Goal: Use online tool/utility: Use online tool/utility

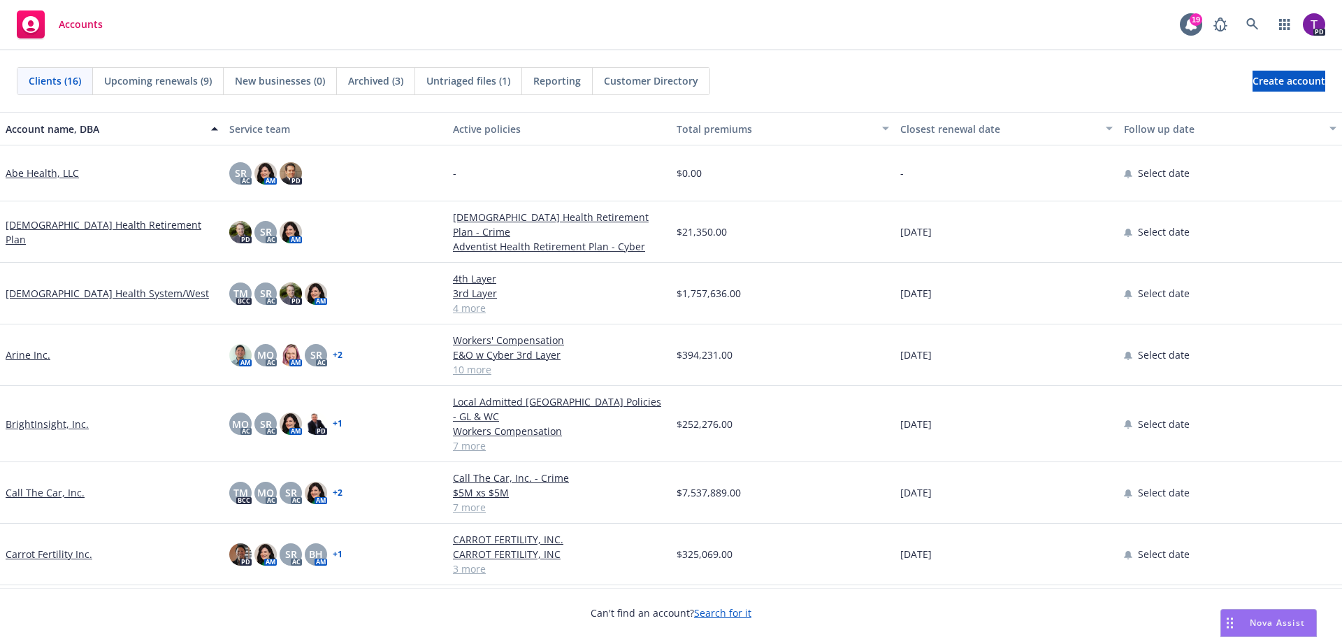
click at [37, 353] on link "Arine Inc." at bounding box center [28, 354] width 45 height 15
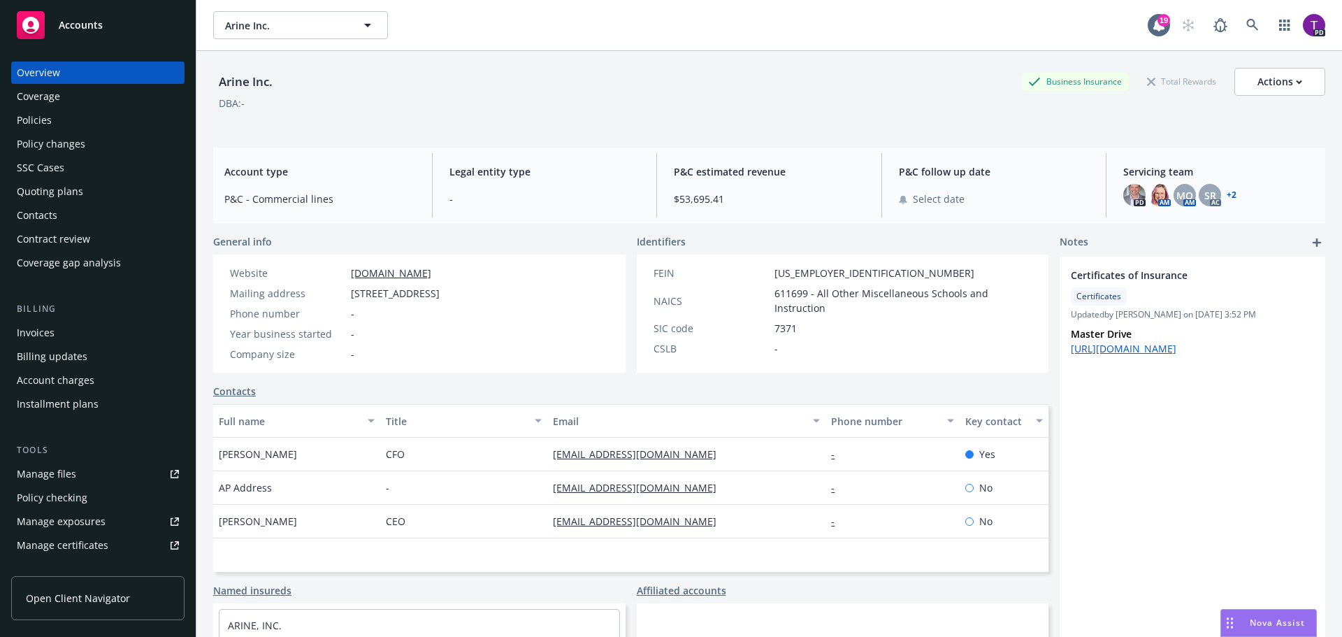
click at [74, 120] on div "Policies" at bounding box center [98, 120] width 162 height 22
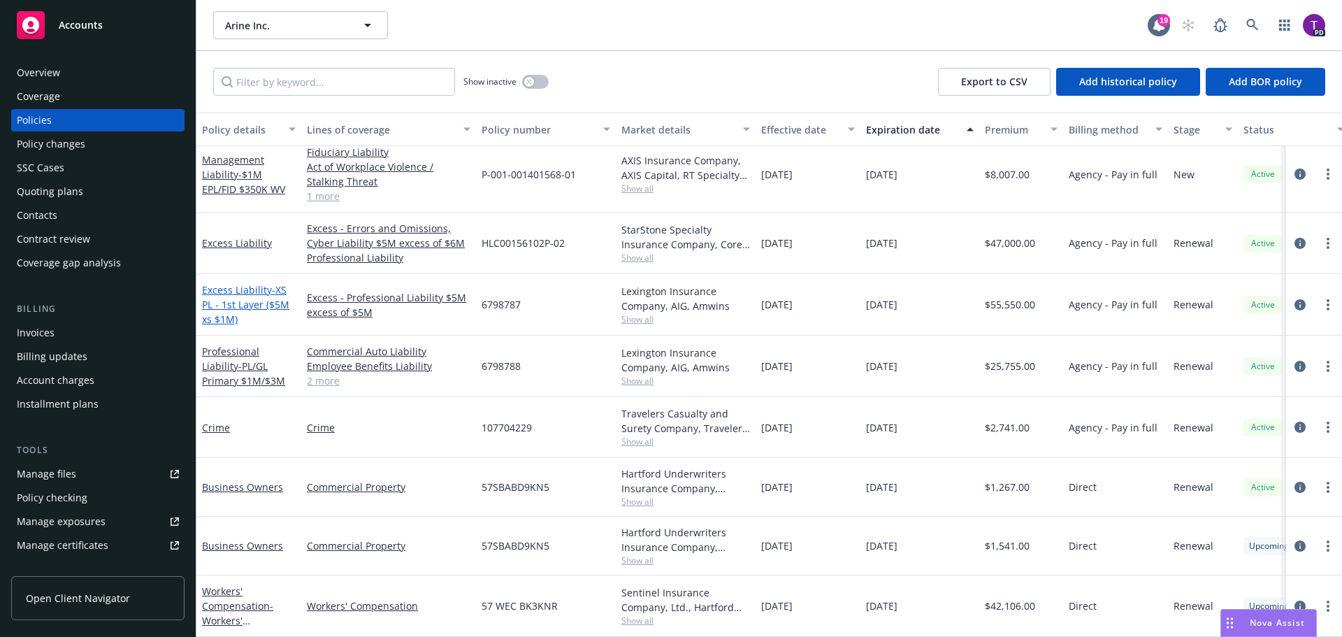
scroll to position [361, 0]
click at [254, 480] on link "Business Owners" at bounding box center [242, 486] width 81 height 13
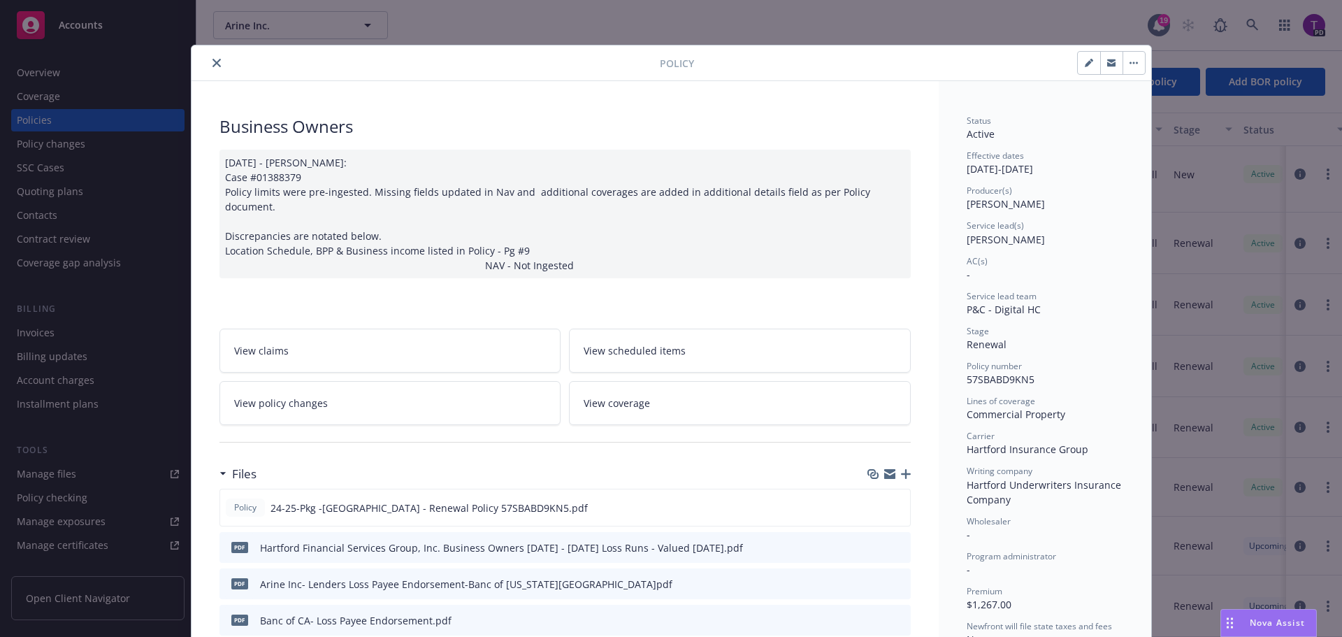
click at [352, 398] on link "View policy changes" at bounding box center [390, 403] width 342 height 44
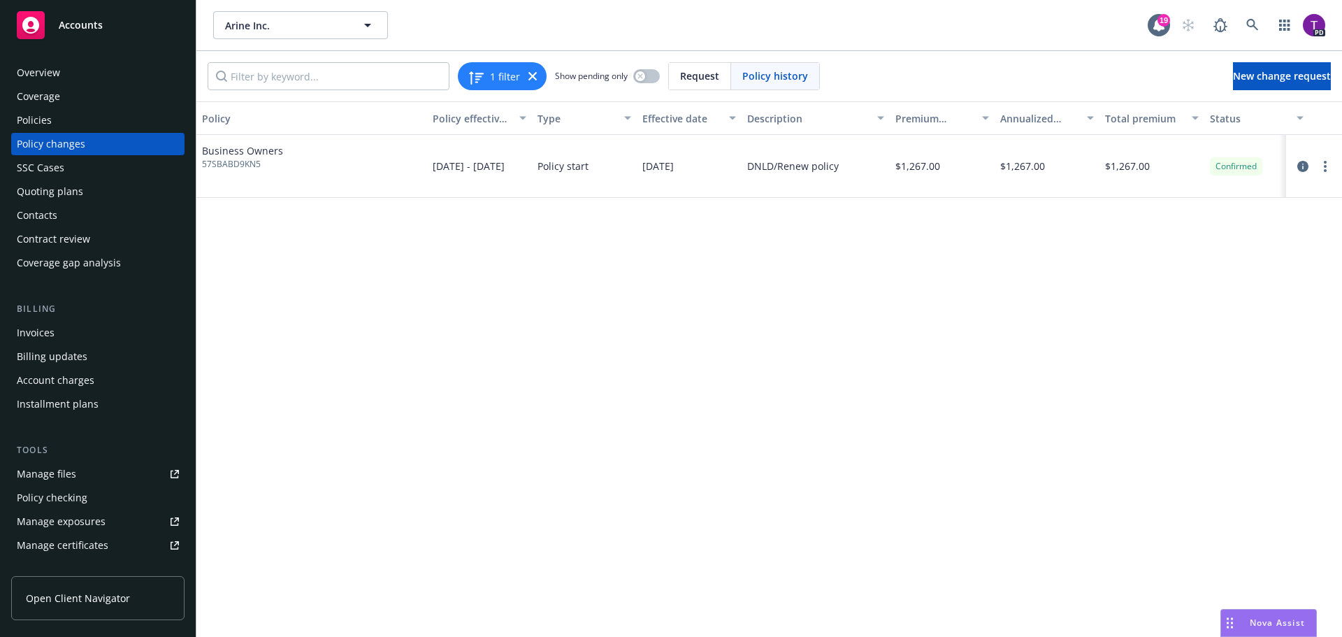
click at [43, 122] on div "Policies" at bounding box center [34, 120] width 35 height 22
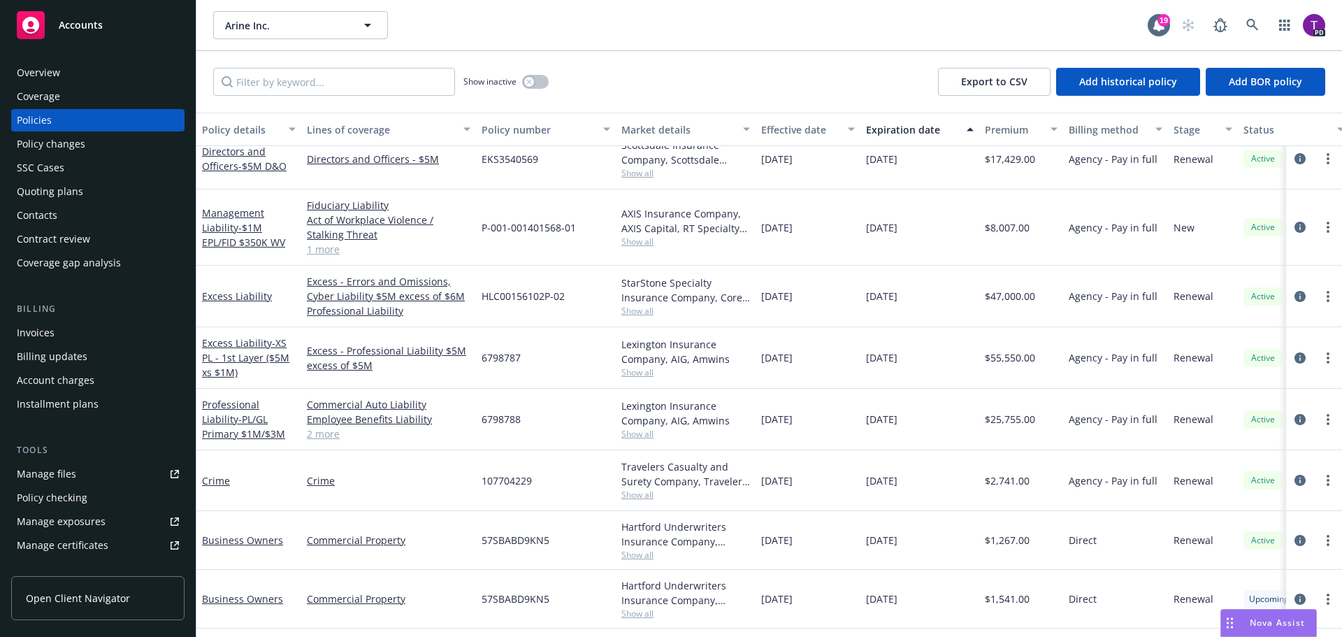
scroll to position [361, 0]
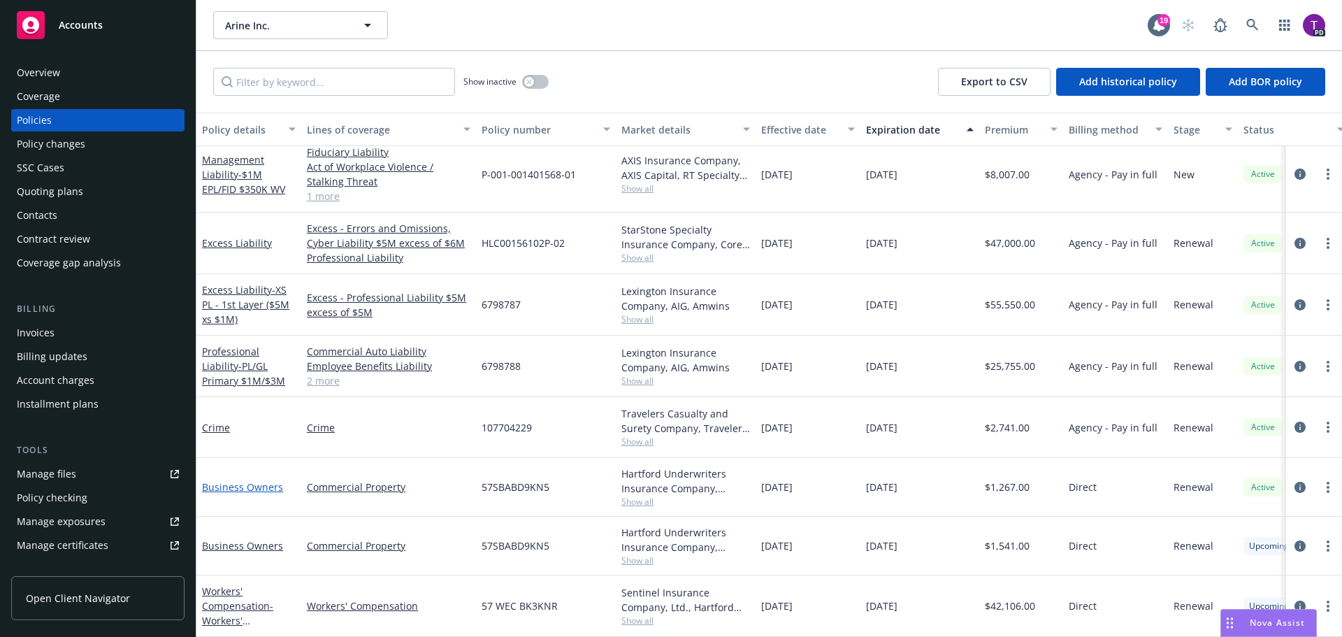
click at [249, 480] on link "Business Owners" at bounding box center [242, 486] width 81 height 13
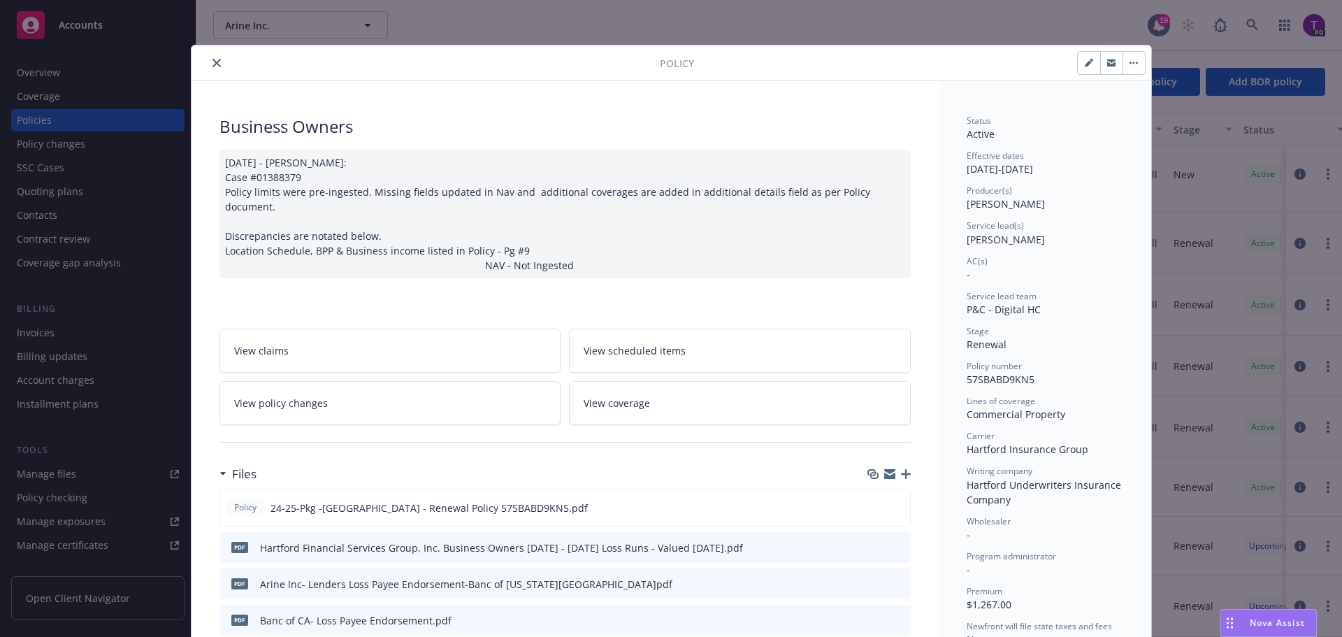
scroll to position [42, 0]
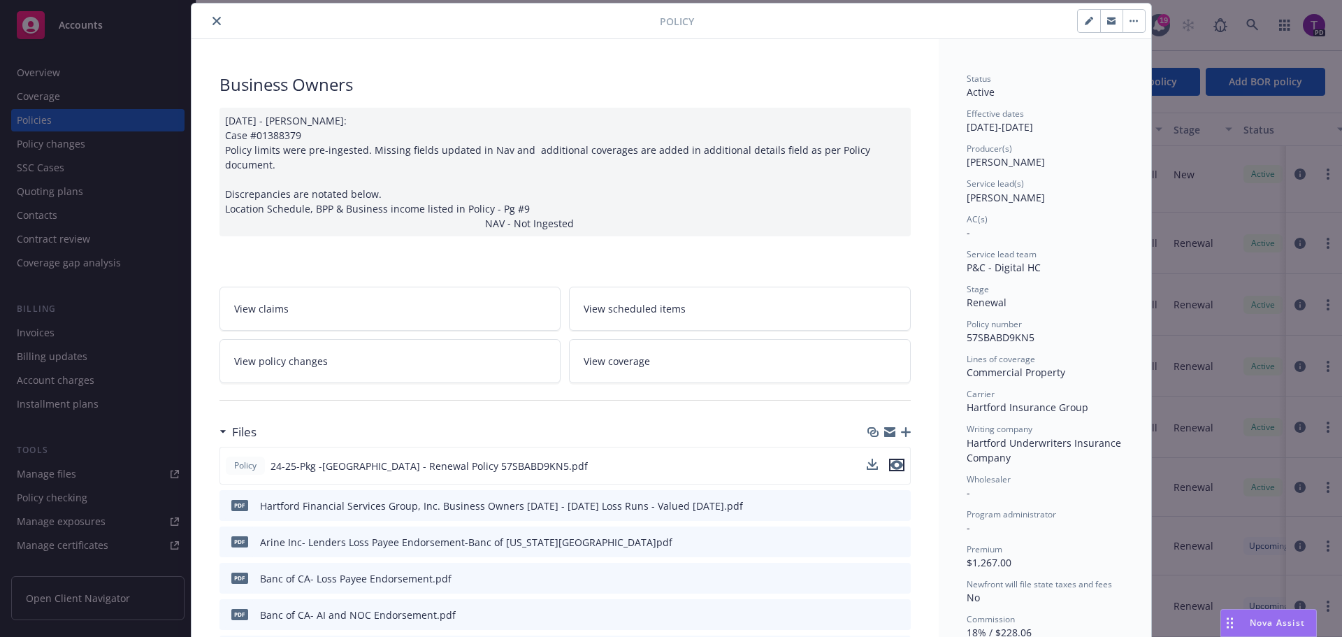
click at [894, 460] on icon "preview file" at bounding box center [896, 465] width 13 height 10
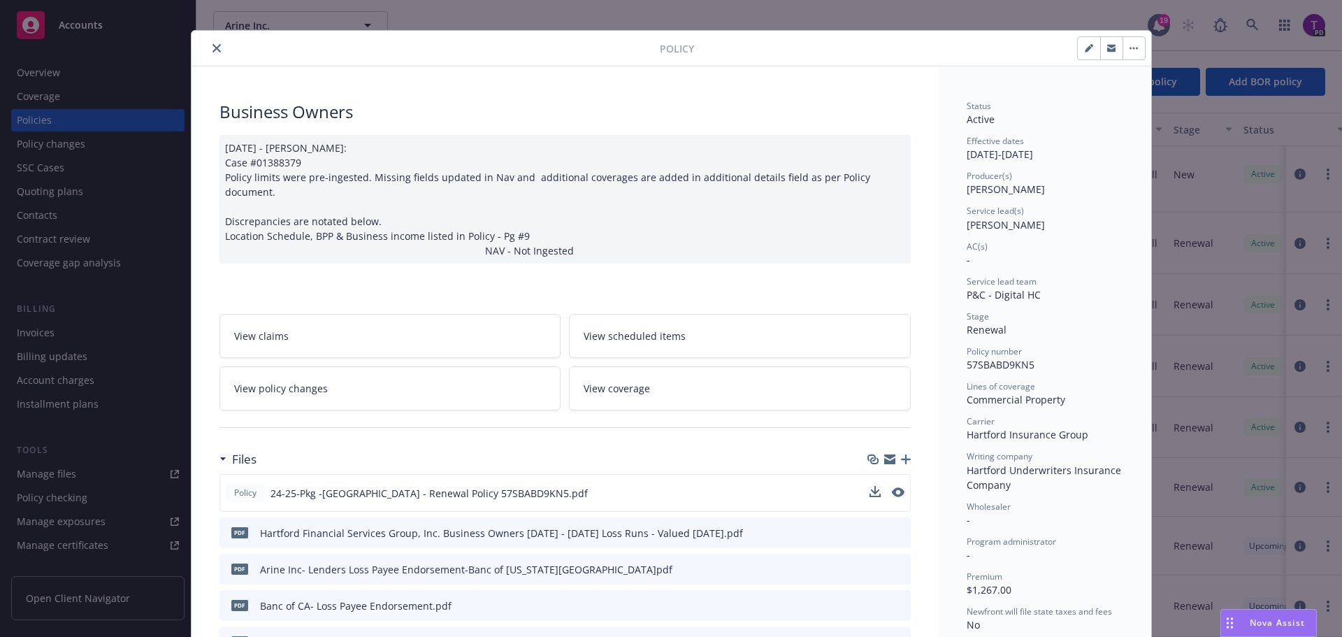
scroll to position [0, 0]
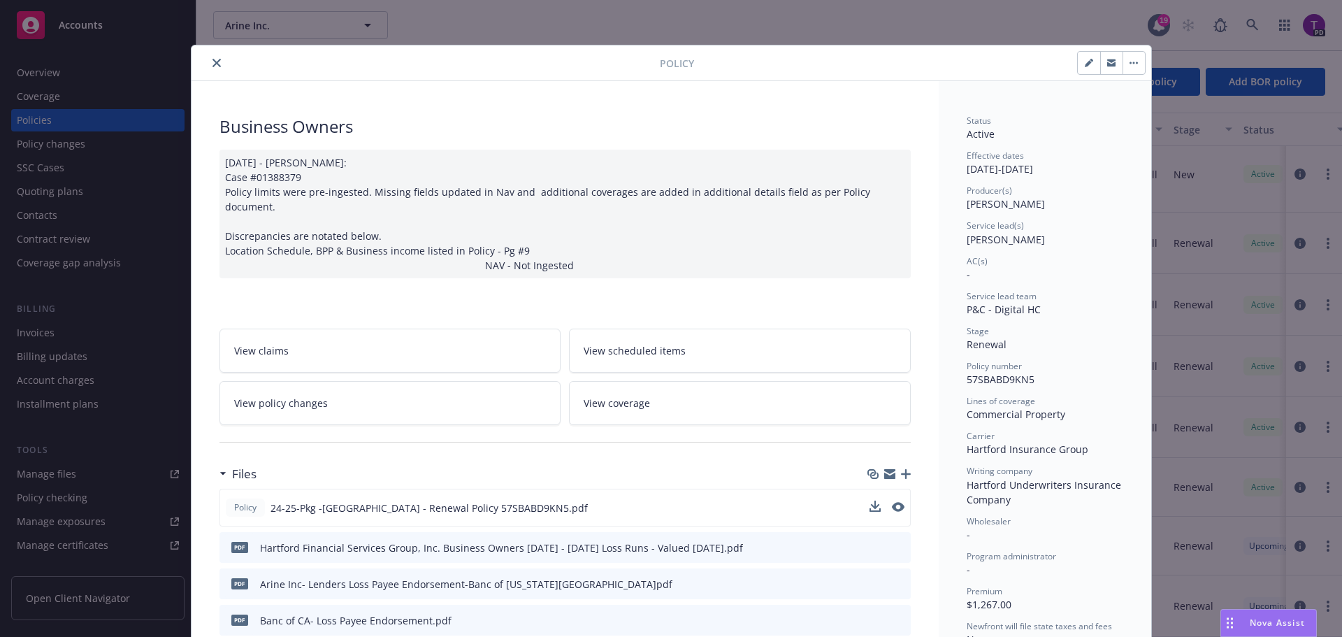
click at [214, 64] on icon "close" at bounding box center [216, 63] width 8 height 8
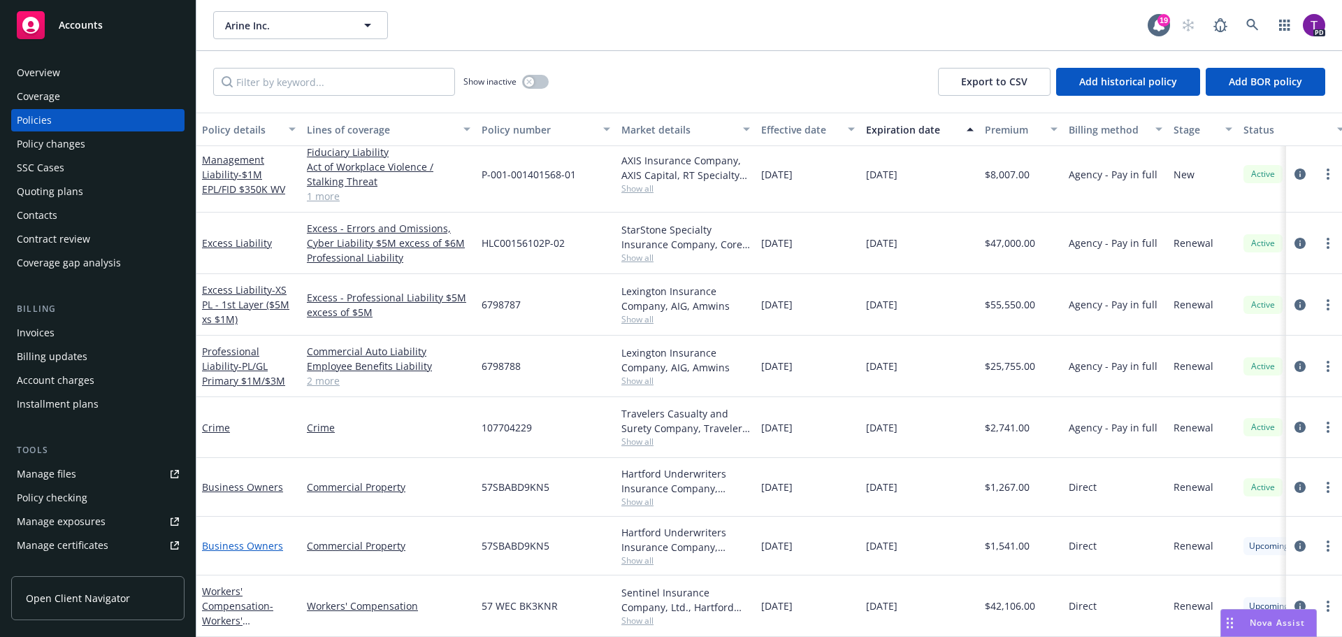
click at [273, 539] on link "Business Owners" at bounding box center [242, 545] width 81 height 13
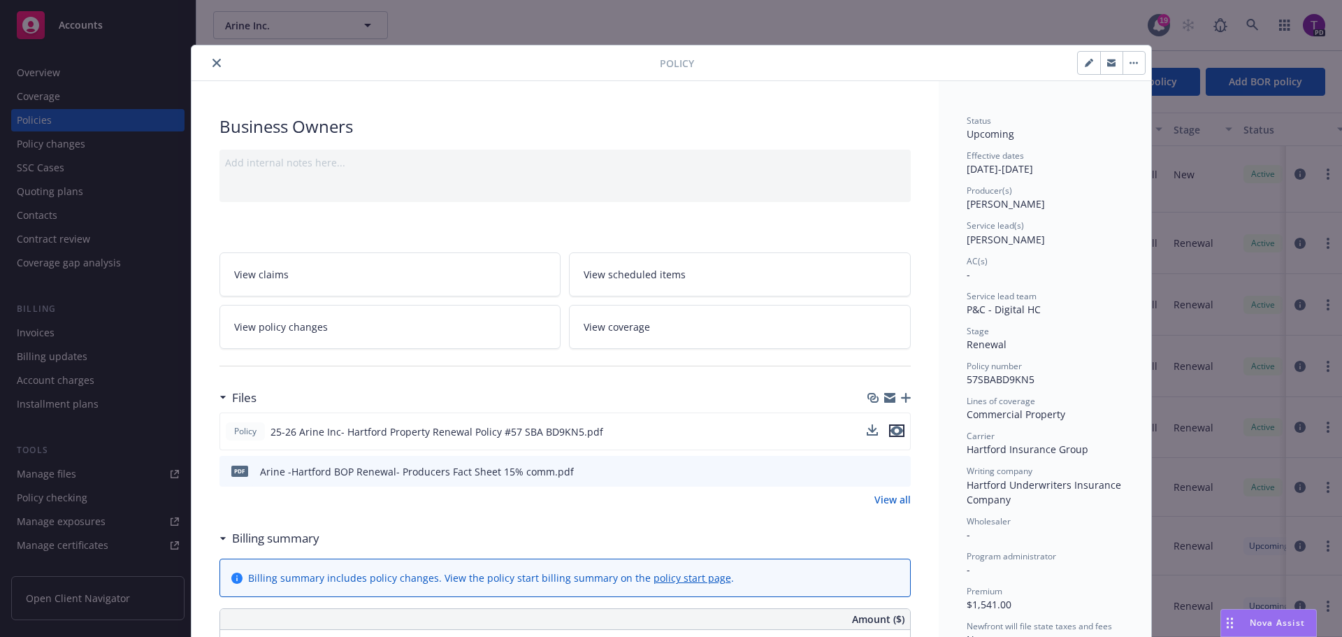
click at [895, 433] on icon "preview file" at bounding box center [896, 431] width 13 height 10
click at [212, 63] on icon "close" at bounding box center [216, 63] width 8 height 8
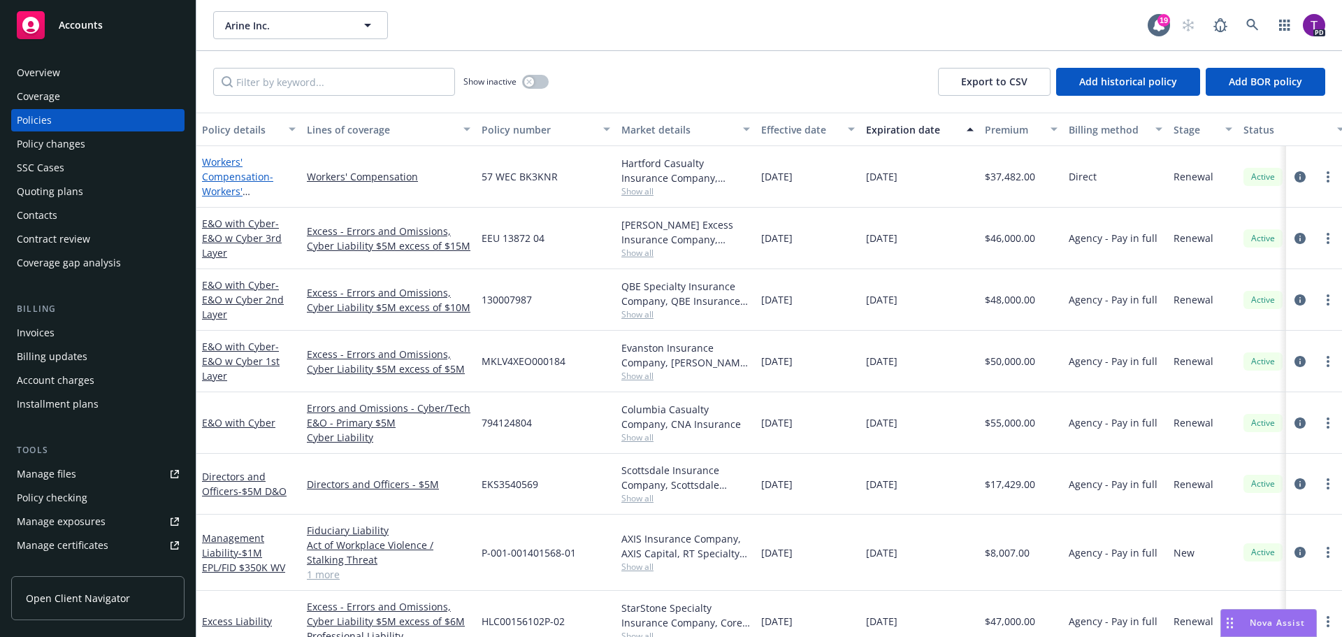
click at [251, 182] on link "Workers' Compensation - Workers' Compensation" at bounding box center [237, 183] width 71 height 57
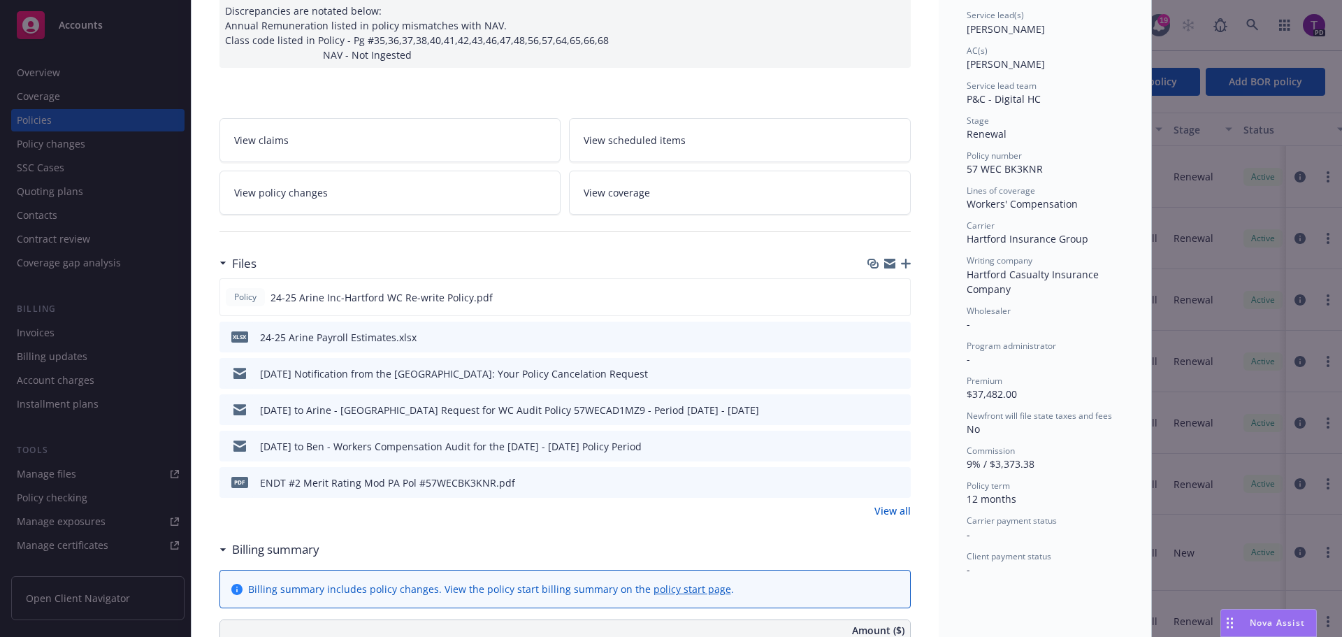
scroll to position [280, 0]
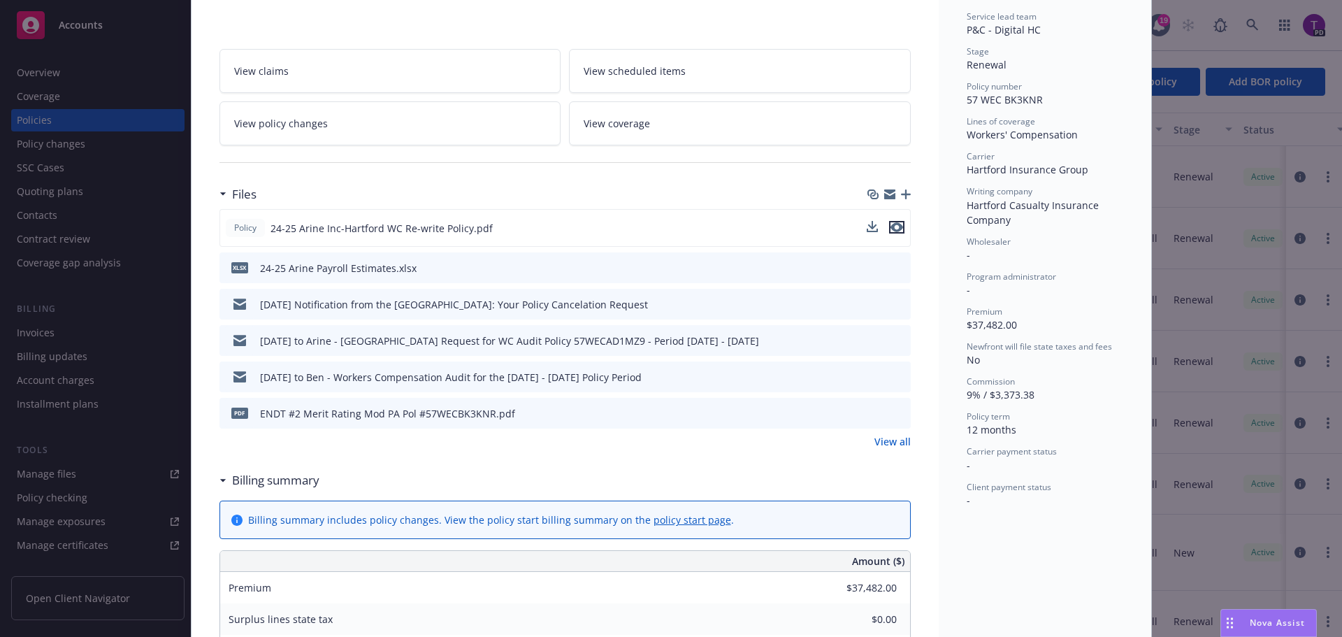
click at [891, 229] on icon "preview file" at bounding box center [896, 227] width 13 height 10
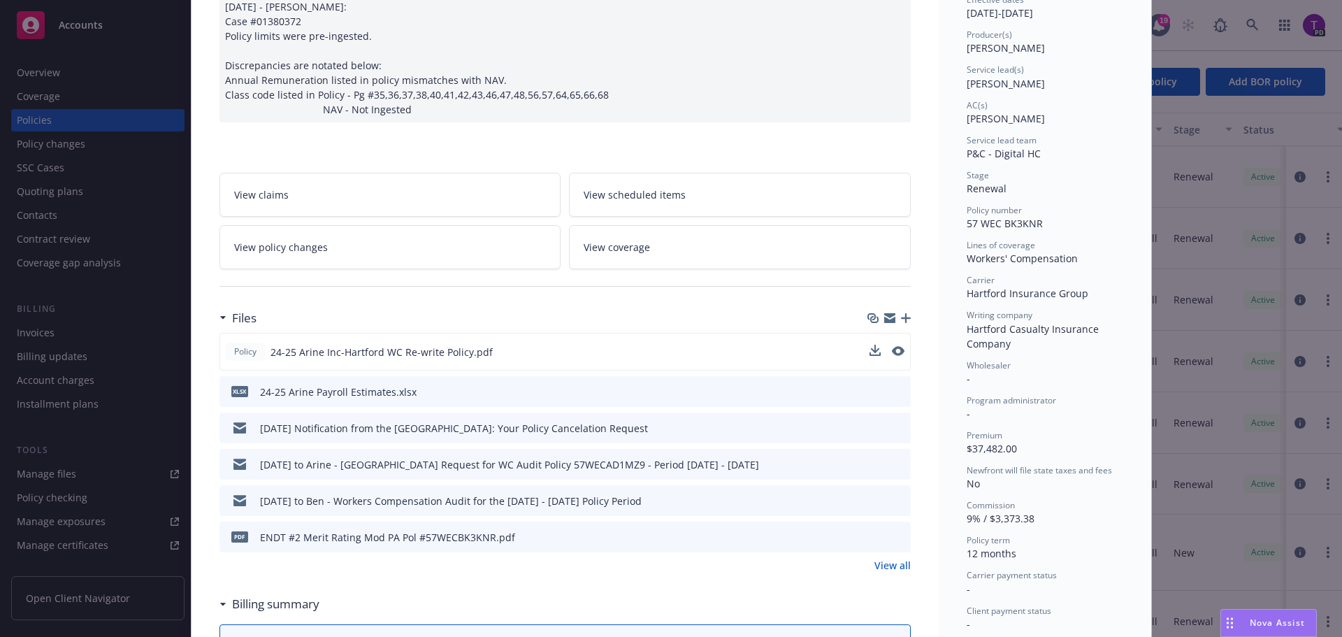
scroll to position [140, 0]
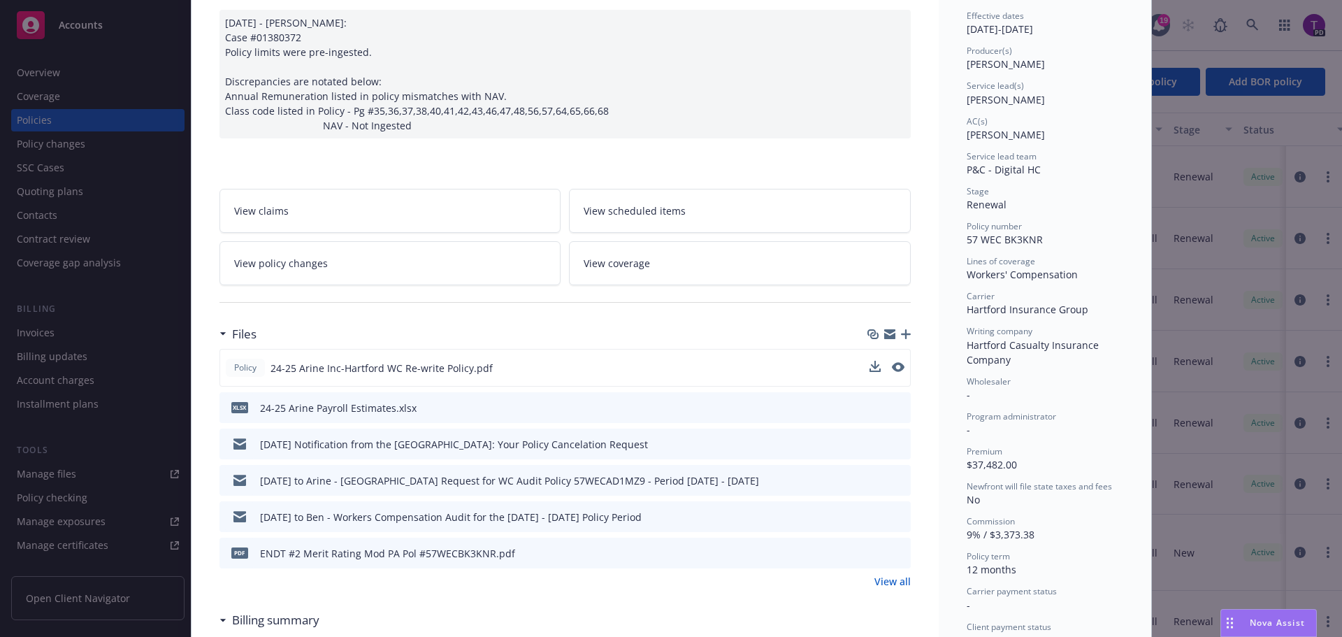
click at [307, 273] on link "View policy changes" at bounding box center [390, 263] width 342 height 44
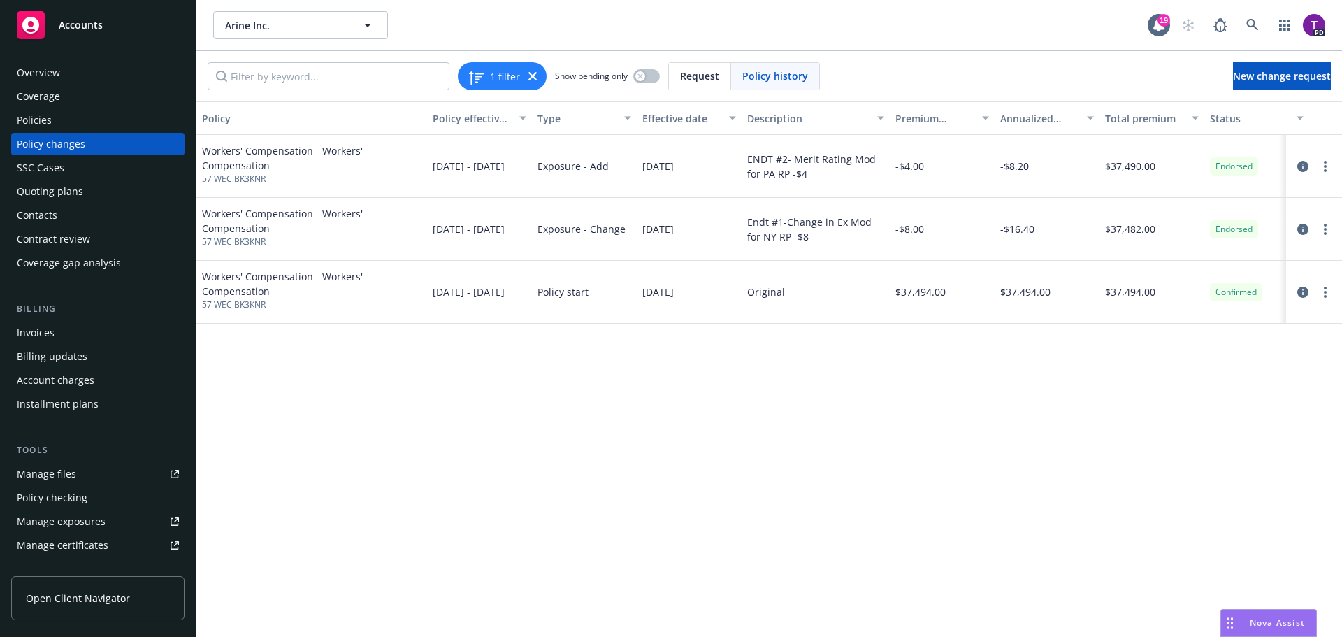
click at [76, 470] on link "Manage files" at bounding box center [97, 474] width 173 height 22
click at [50, 112] on div "Policies" at bounding box center [34, 120] width 35 height 22
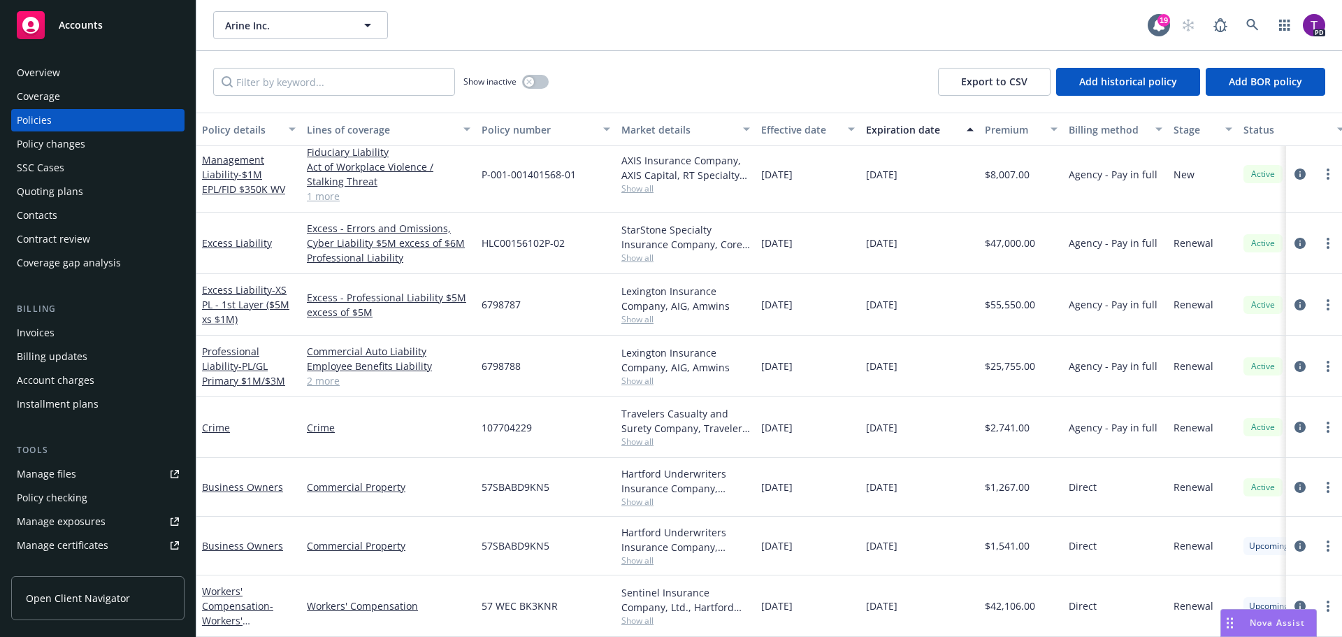
scroll to position [361, 0]
click at [234, 589] on link "Workers' Compensation - Workers' Compensation" at bounding box center [237, 612] width 71 height 57
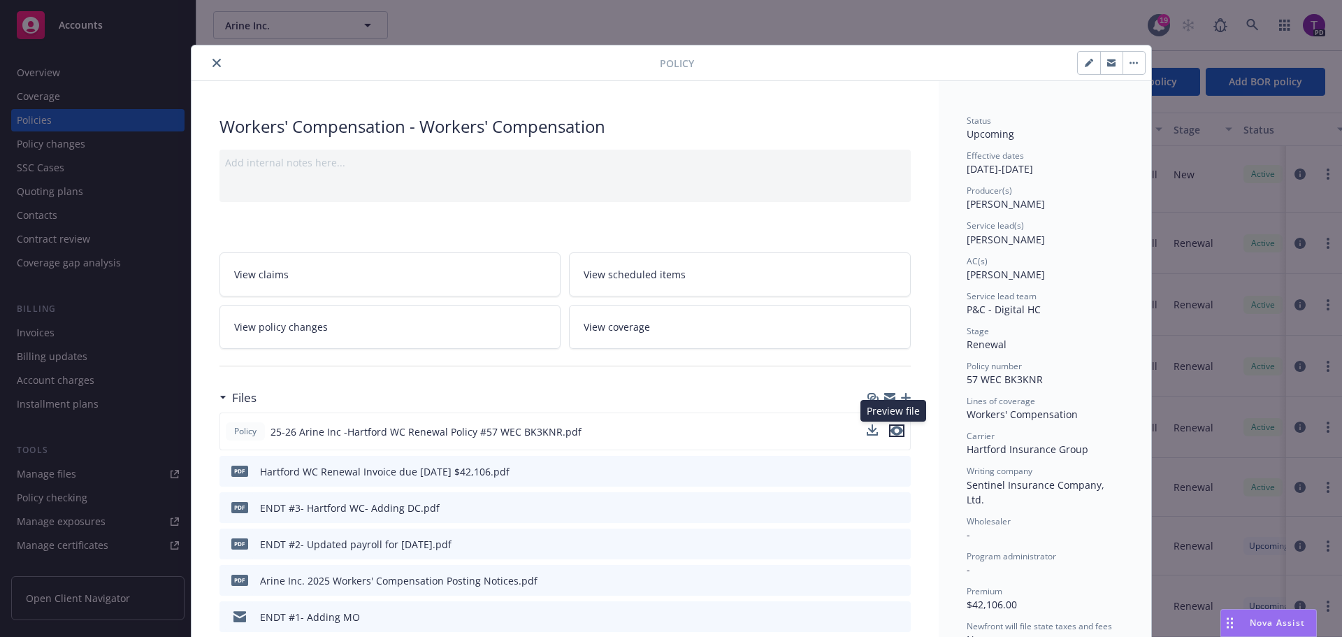
click at [890, 434] on icon "preview file" at bounding box center [896, 431] width 13 height 10
click at [393, 322] on link "View policy changes" at bounding box center [390, 327] width 342 height 44
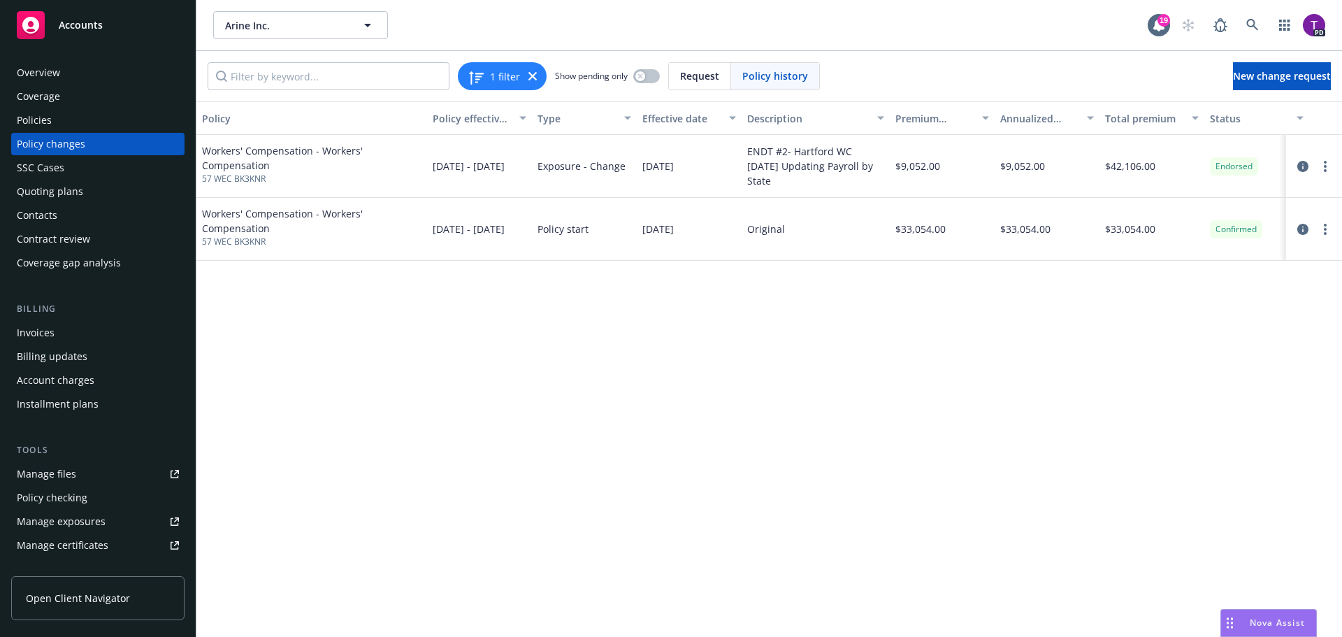
click at [68, 112] on div "Policies" at bounding box center [98, 120] width 162 height 22
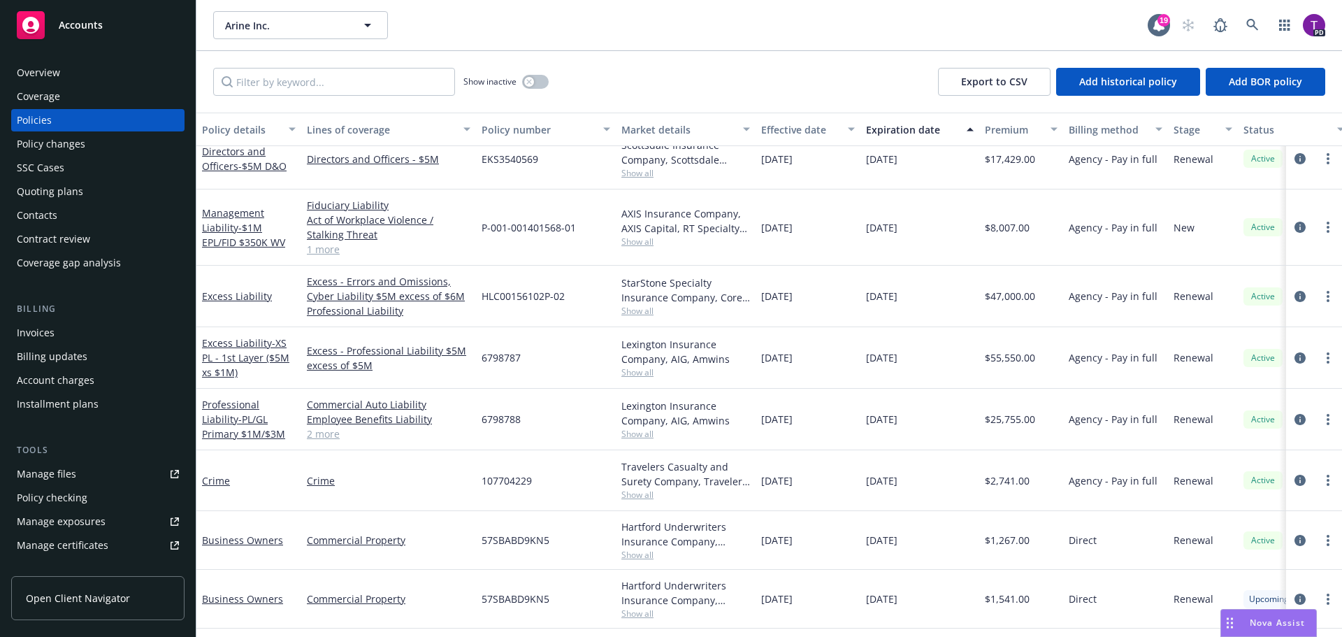
scroll to position [361, 0]
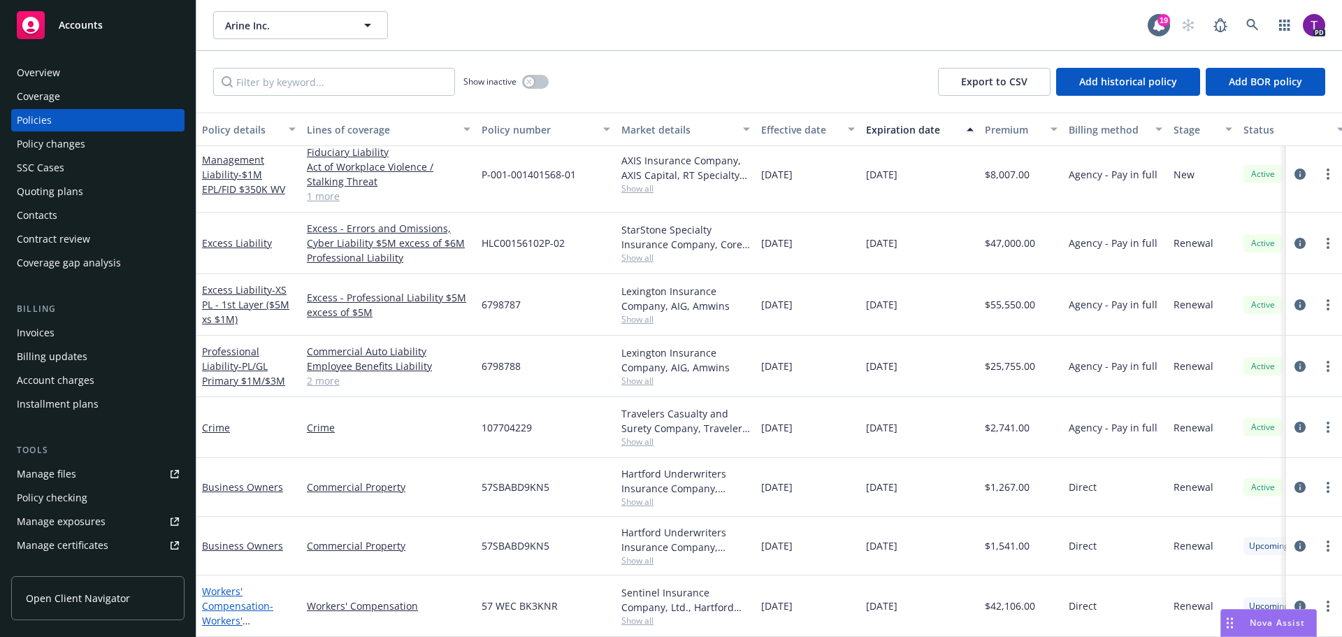
click at [237, 593] on link "Workers' Compensation - Workers' Compensation" at bounding box center [237, 612] width 71 height 57
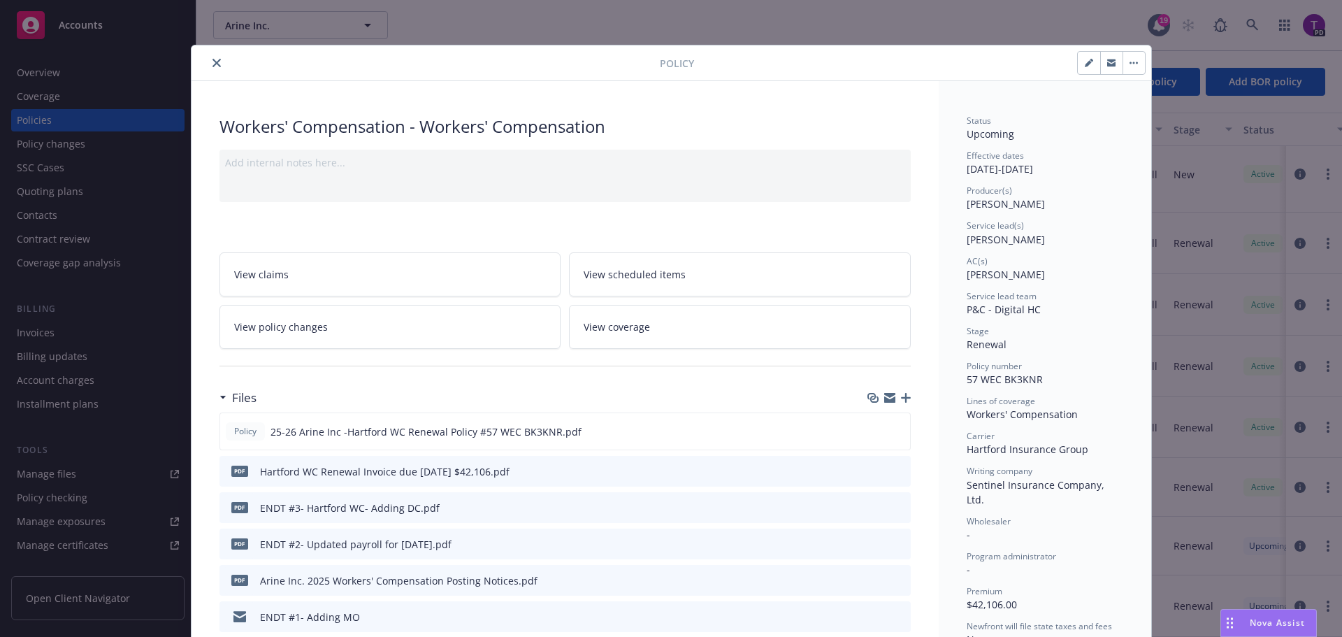
scroll to position [42, 0]
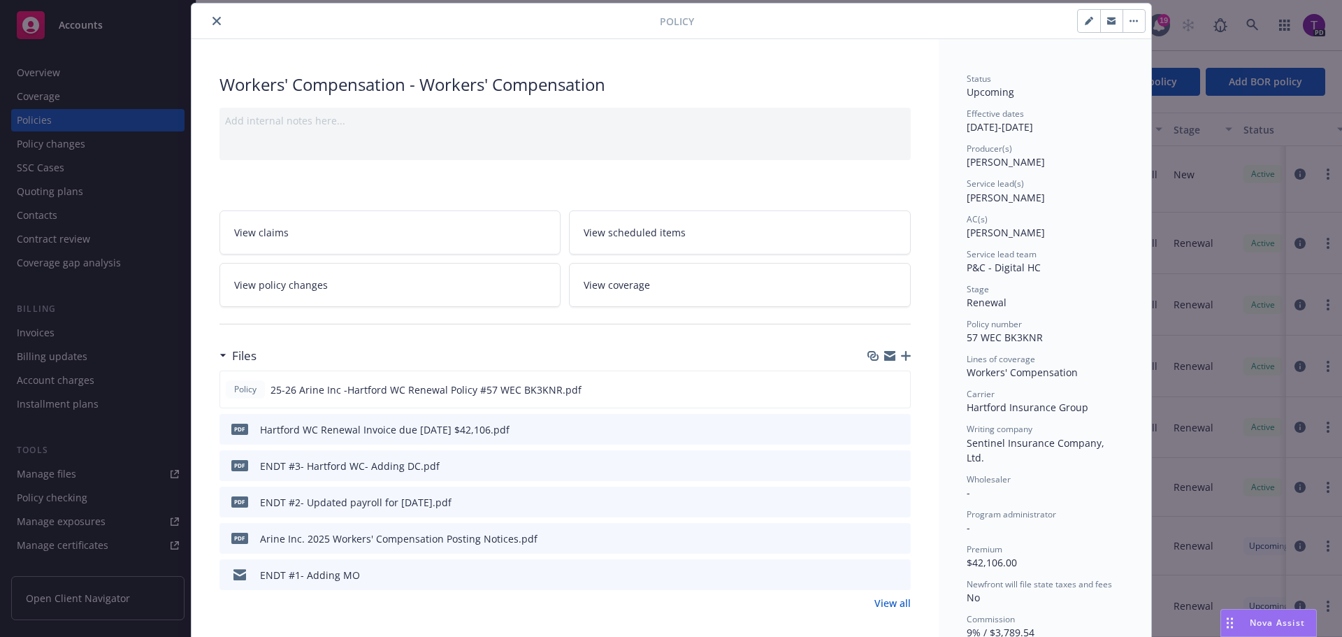
click at [893, 503] on icon "preview file" at bounding box center [897, 501] width 13 height 10
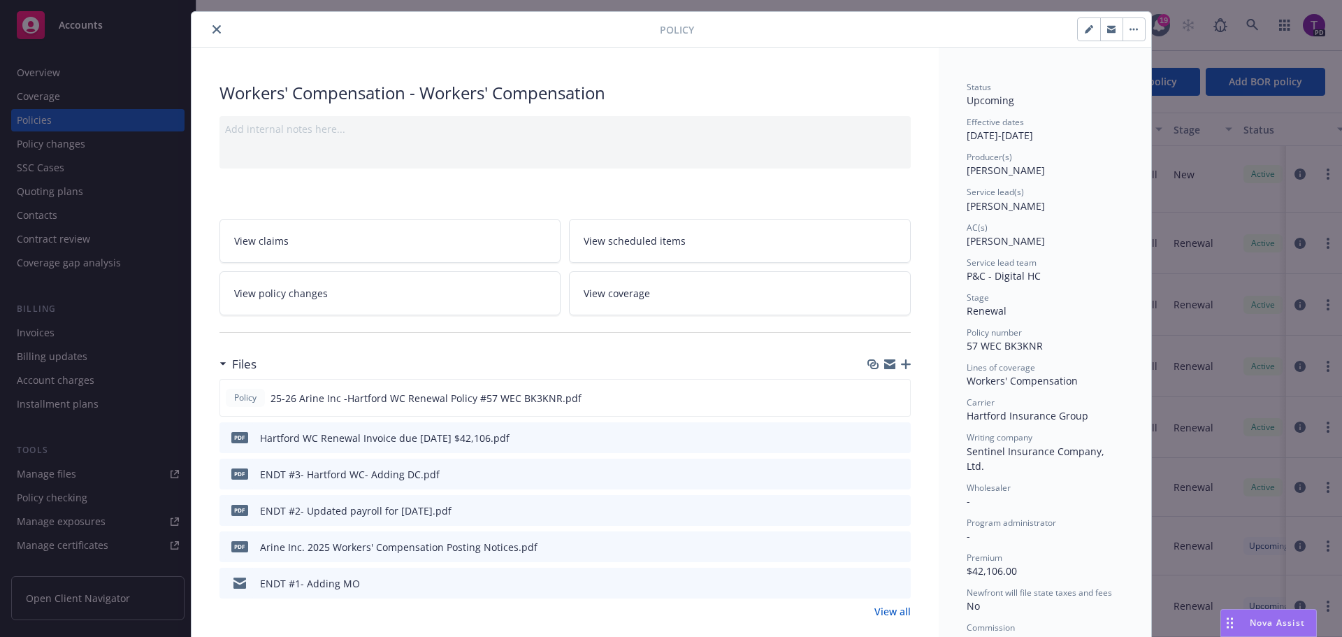
scroll to position [0, 0]
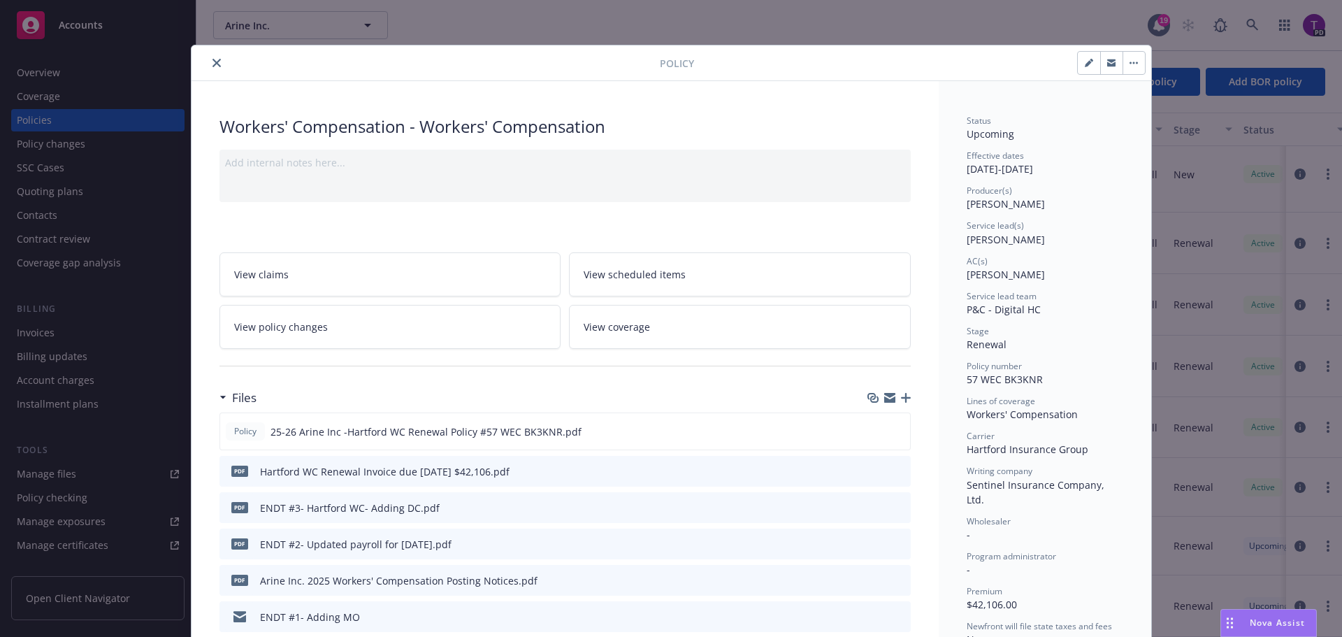
click at [213, 62] on icon "close" at bounding box center [216, 63] width 8 height 8
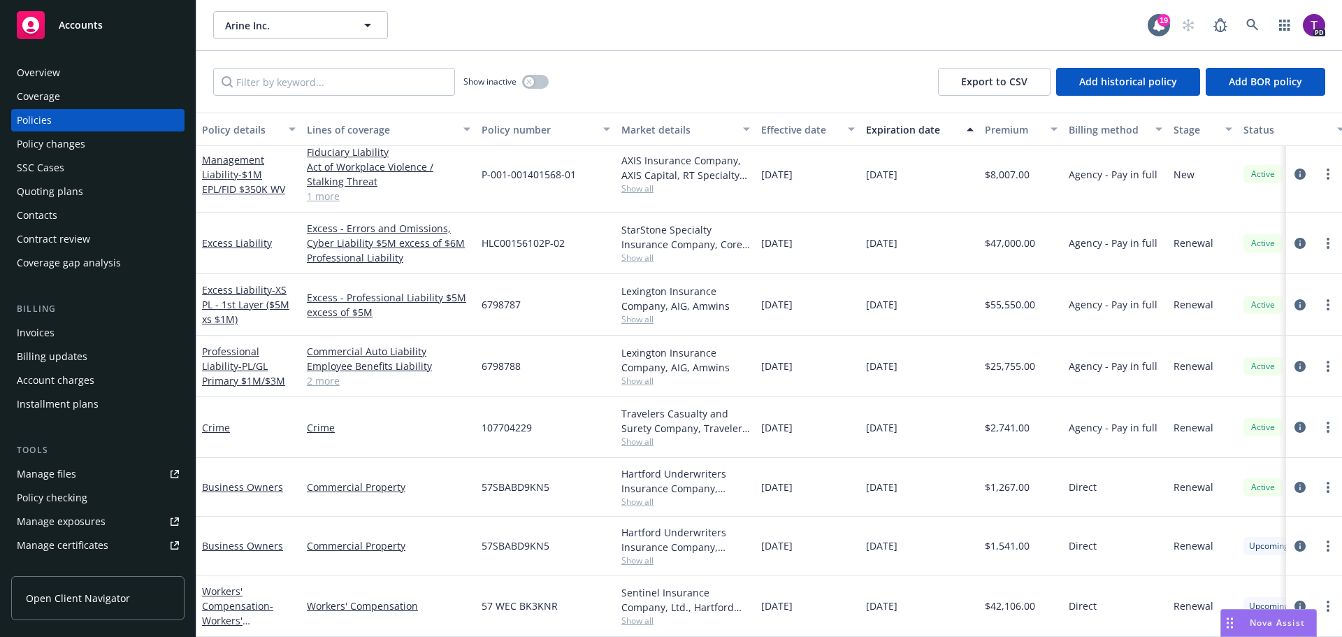
click at [73, 470] on div "Manage files" at bounding box center [46, 474] width 59 height 22
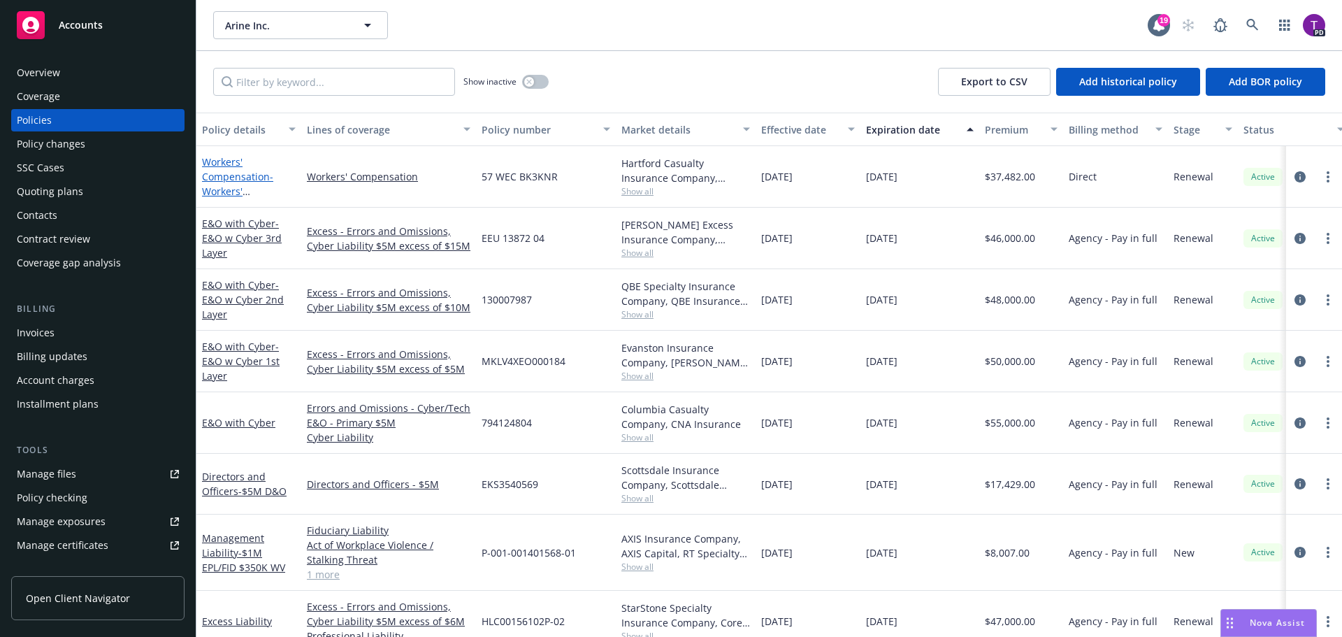
click at [216, 180] on link "Workers' Compensation - Workers' Compensation" at bounding box center [237, 183] width 71 height 57
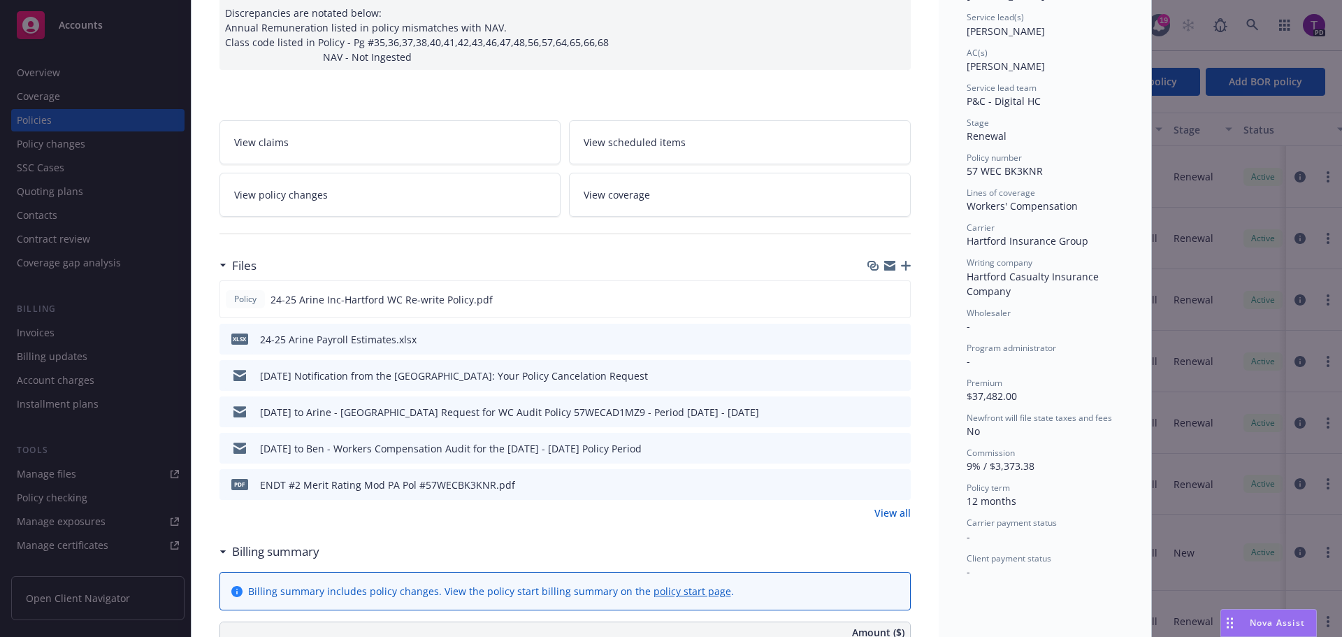
scroll to position [210, 0]
click at [893, 296] on icon "preview file" at bounding box center [896, 297] width 13 height 10
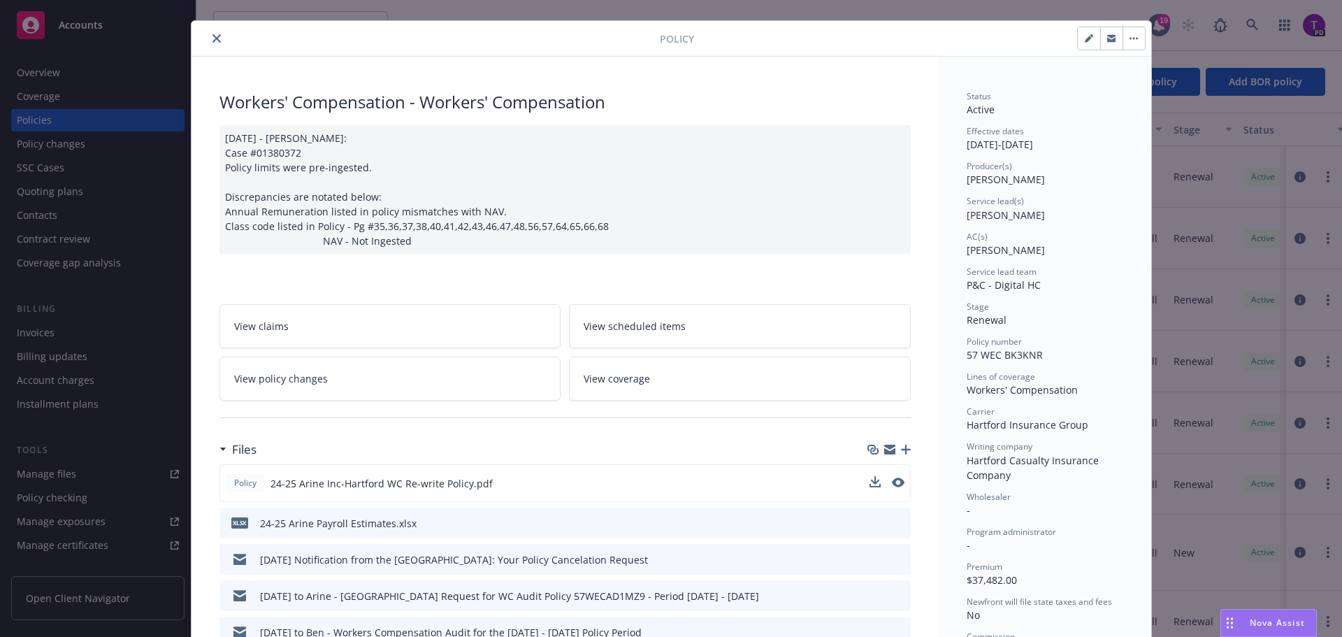
scroll to position [0, 0]
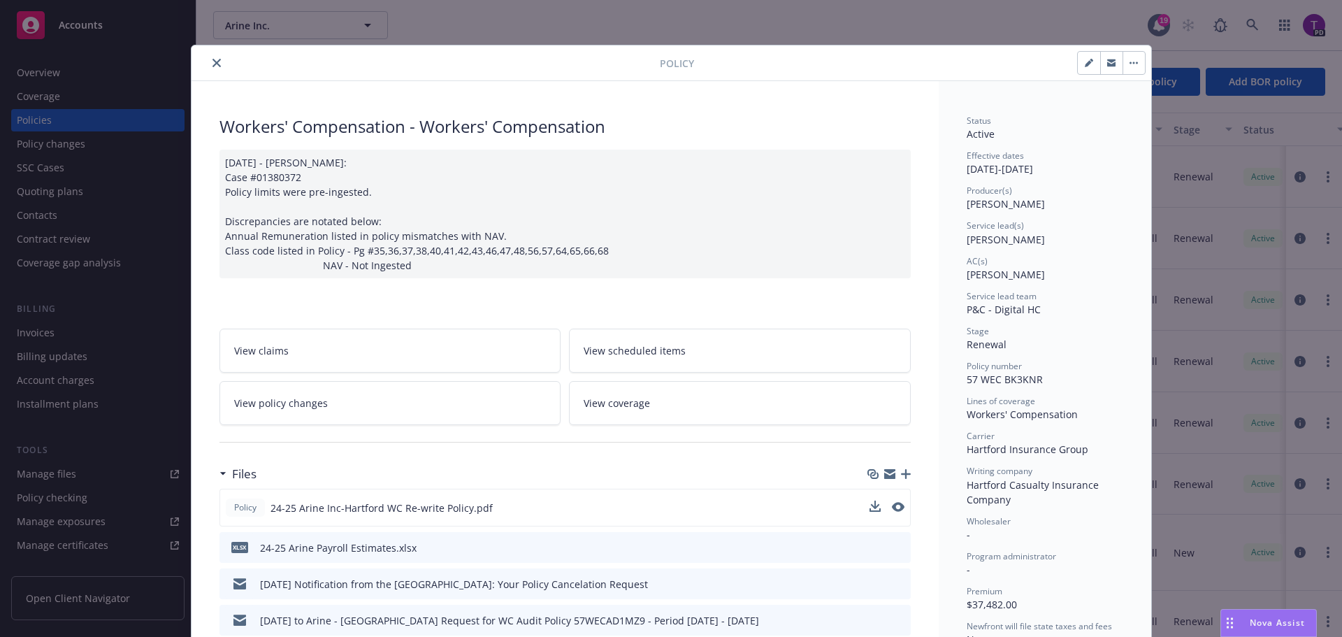
click at [213, 64] on icon "close" at bounding box center [216, 63] width 8 height 8
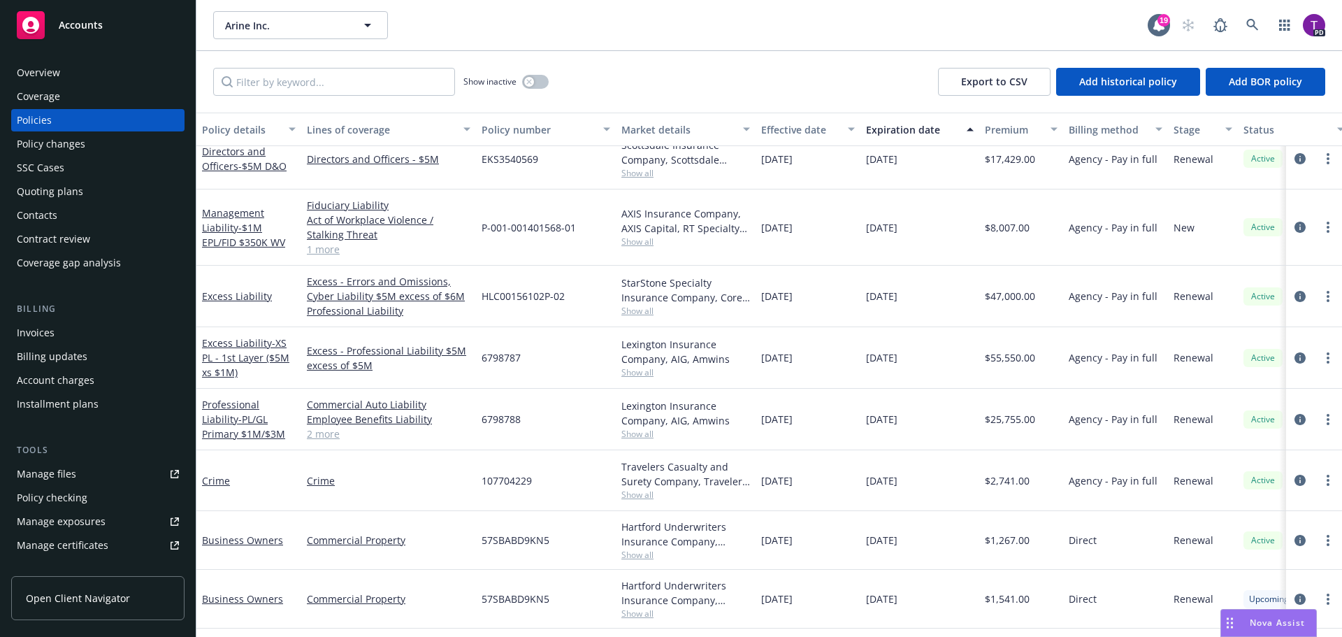
scroll to position [361, 0]
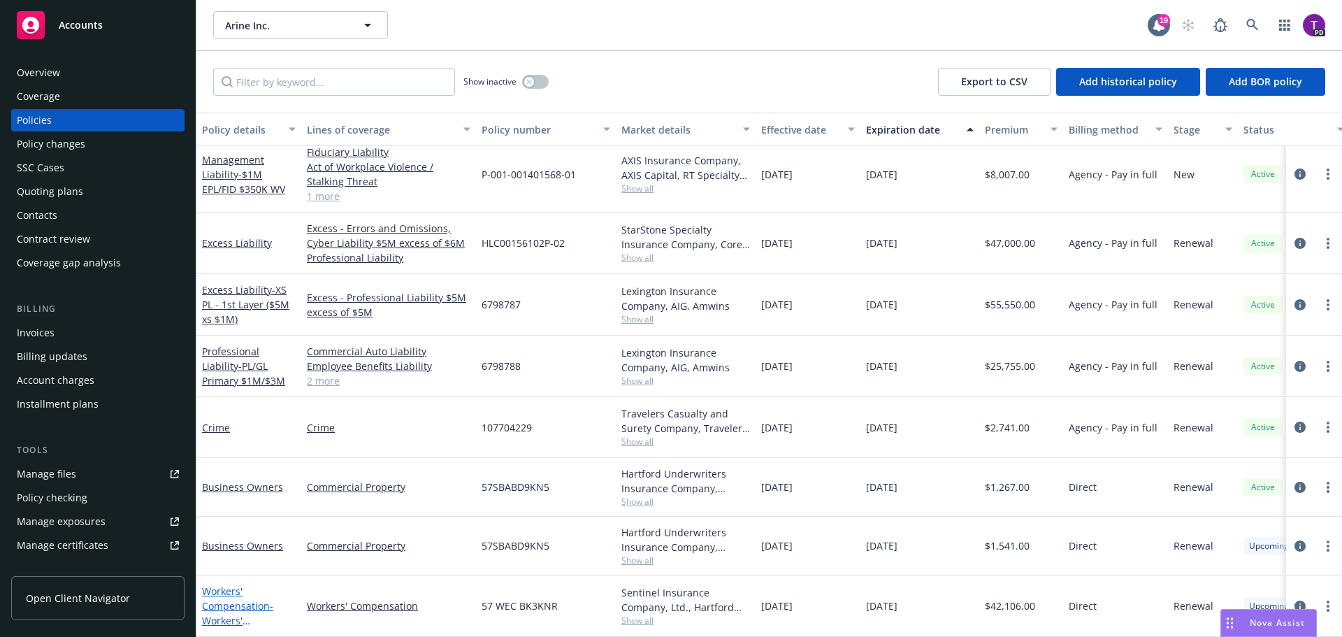
click at [231, 594] on link "Workers' Compensation - Workers' Compensation" at bounding box center [237, 612] width 71 height 57
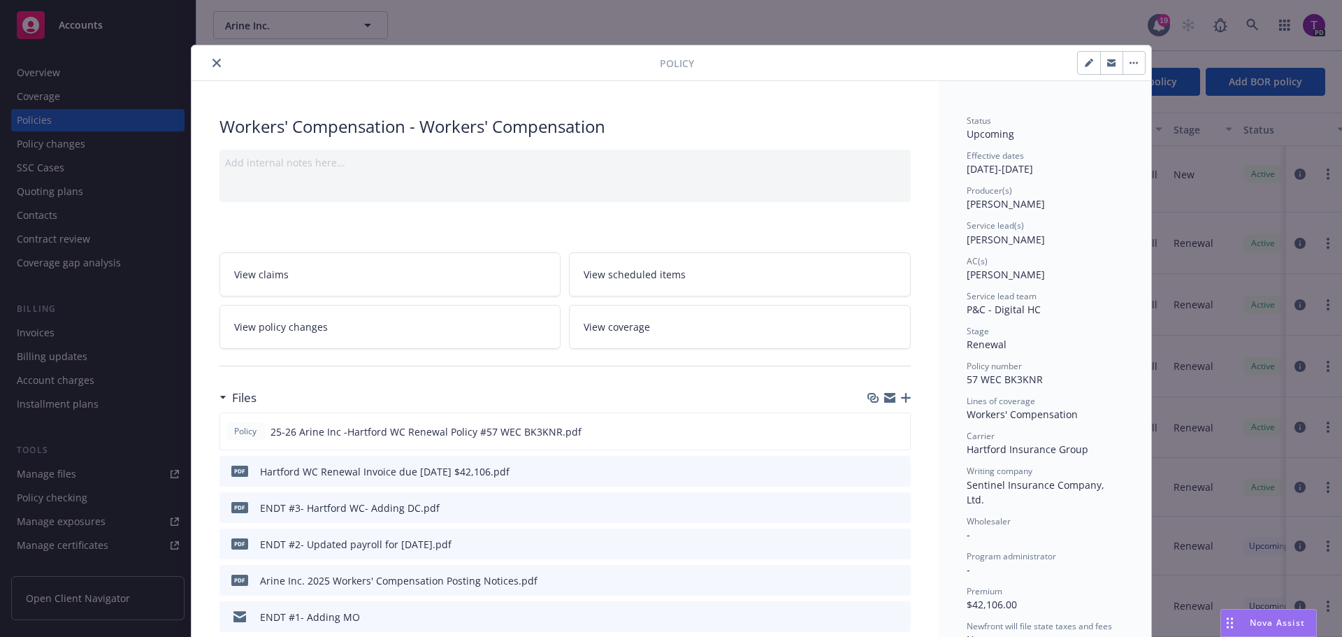
scroll to position [42, 0]
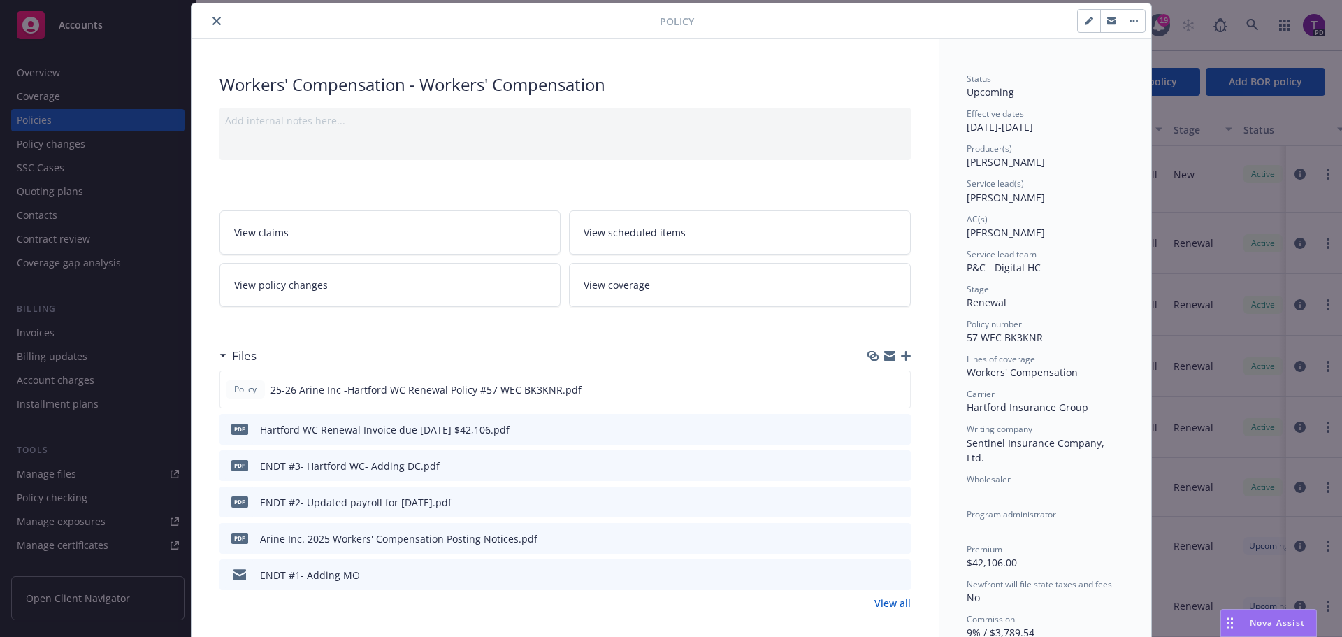
click at [888, 605] on link "View all" at bounding box center [892, 603] width 36 height 15
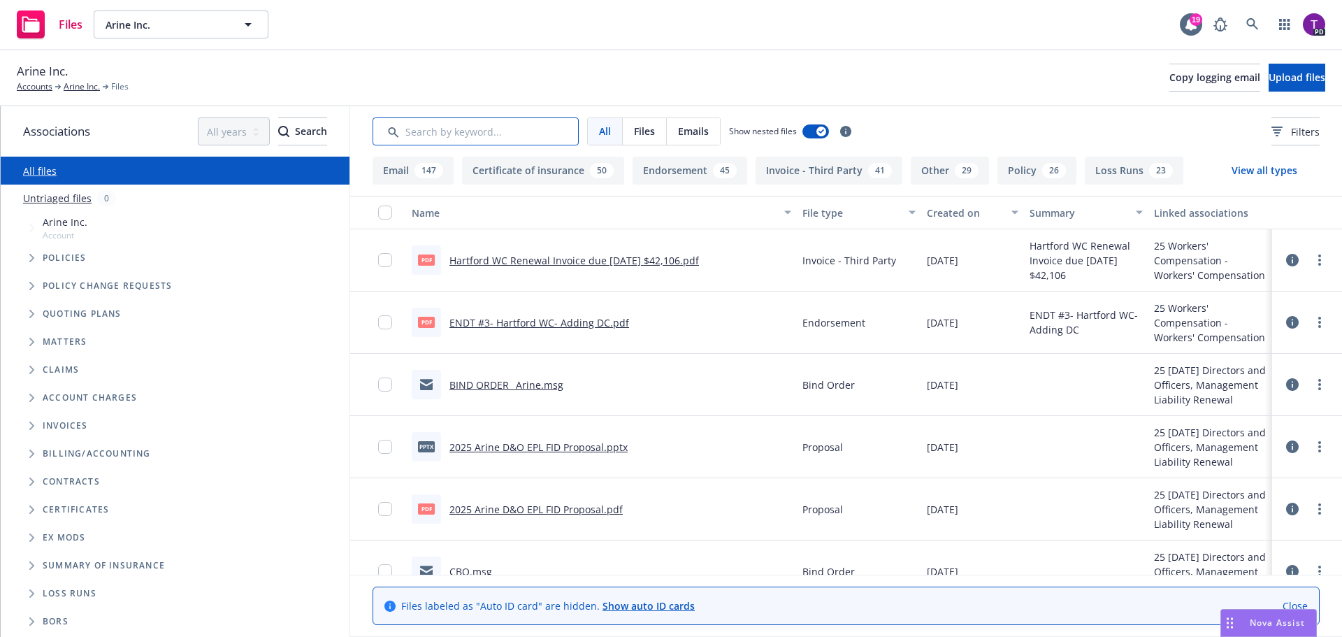
click at [520, 136] on input "Search by keyword..." at bounding box center [476, 131] width 206 height 28
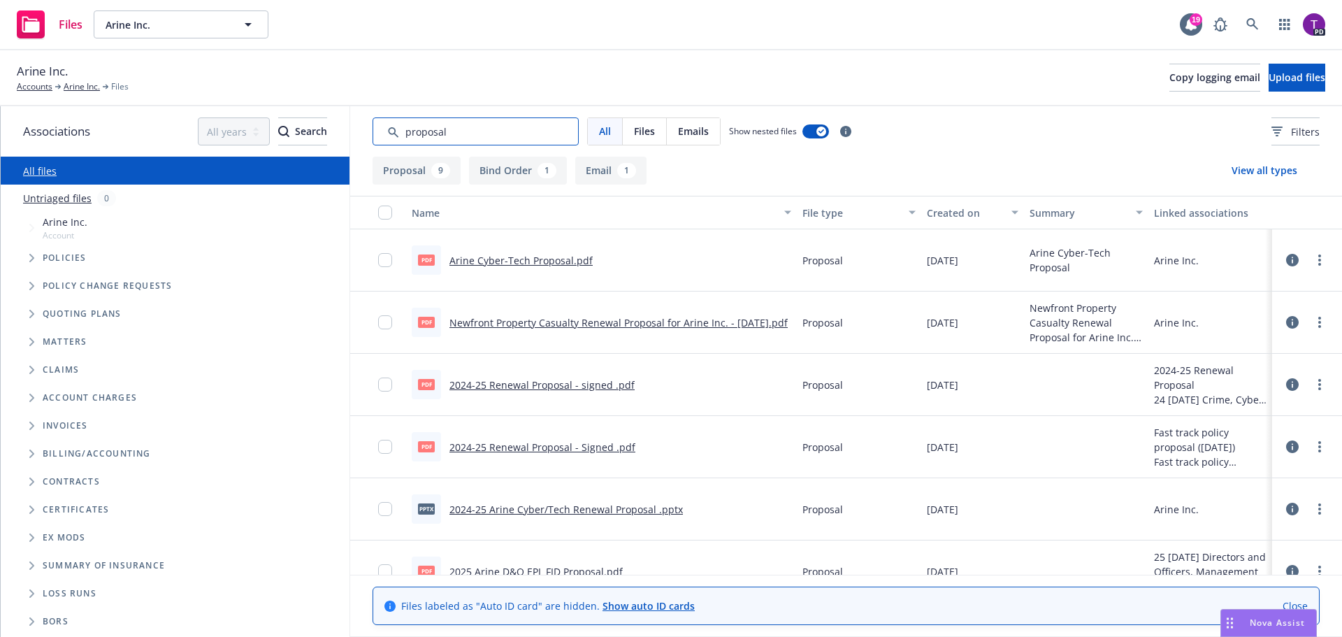
type input "proposal"
click at [653, 319] on link "Newfront Property Casualty Renewal Proposal for Arine Inc. - 9.6.24.pdf" at bounding box center [618, 322] width 338 height 13
click at [1308, 633] on div "Nova Assist" at bounding box center [1268, 622] width 95 height 27
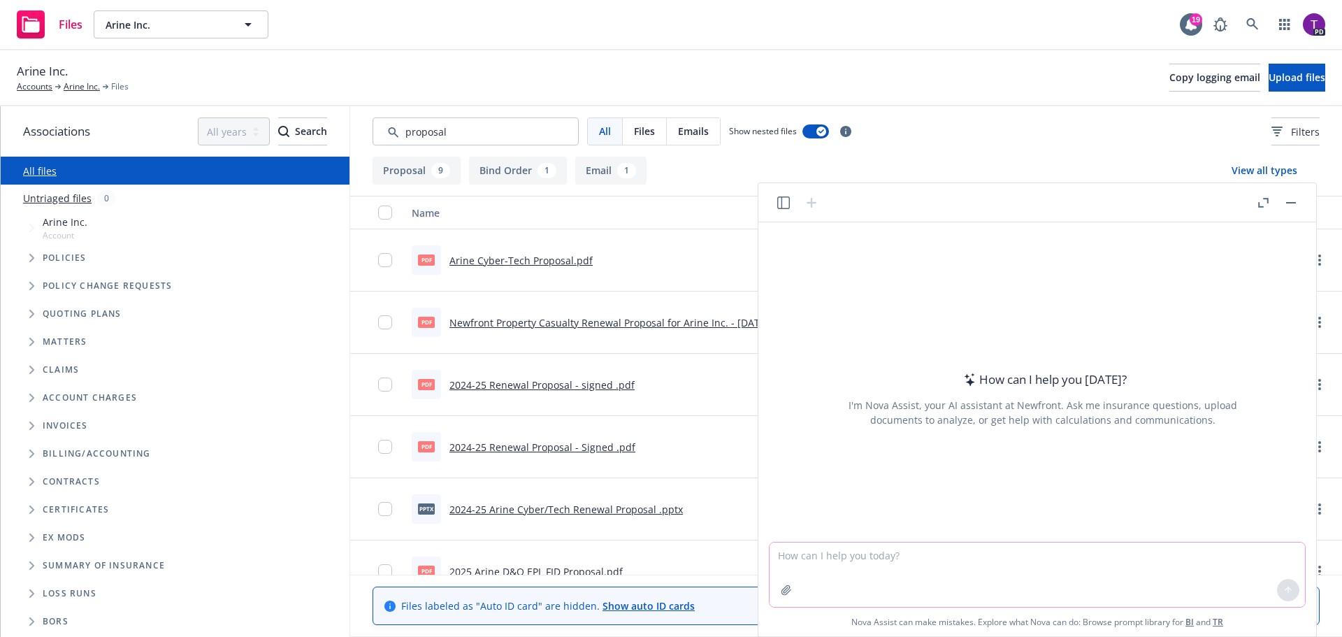
click at [947, 565] on textarea at bounding box center [1037, 574] width 535 height 64
type textarea "what is the percentage increase from 48,880 to 83,200?"
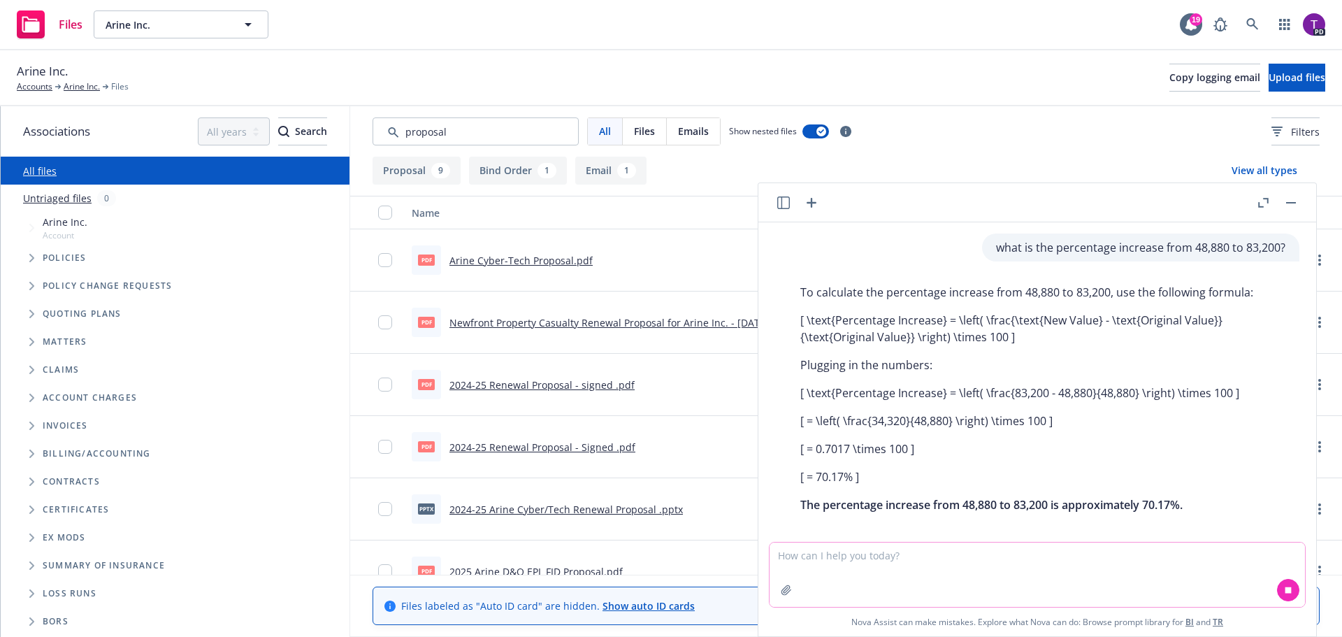
scroll to position [10, 0]
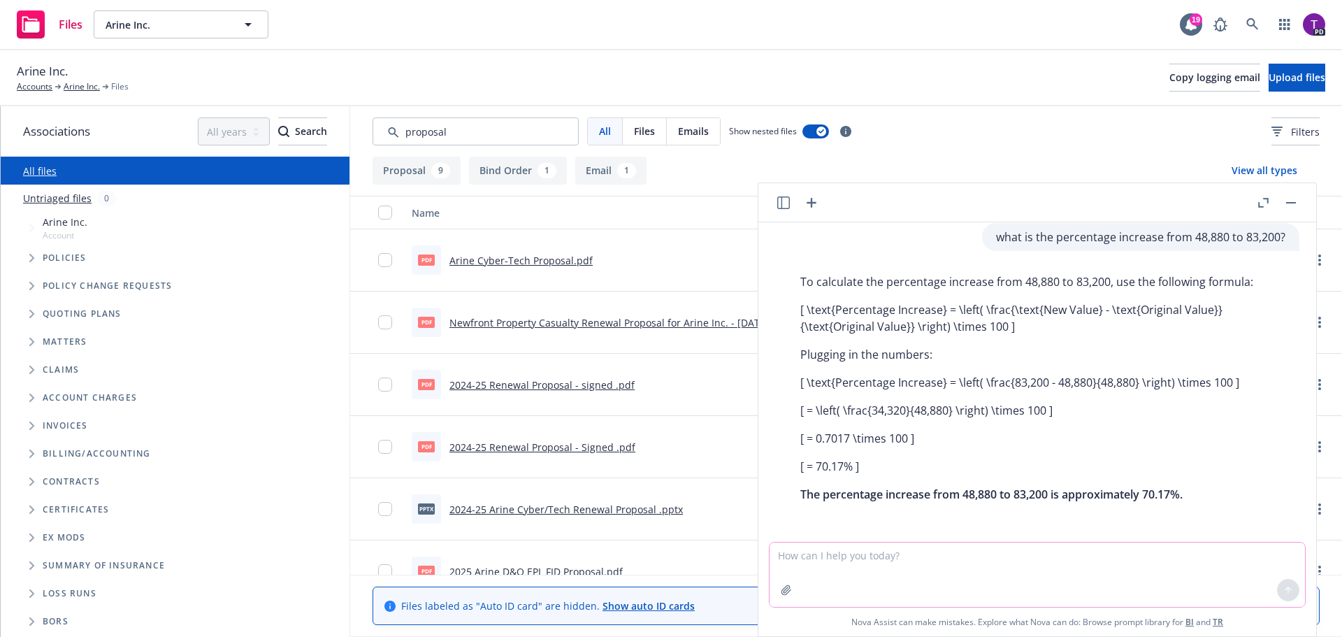
click at [904, 562] on textarea at bounding box center [1037, 574] width 535 height 64
type textarea "what is the percentage increase from 40 to 72?"
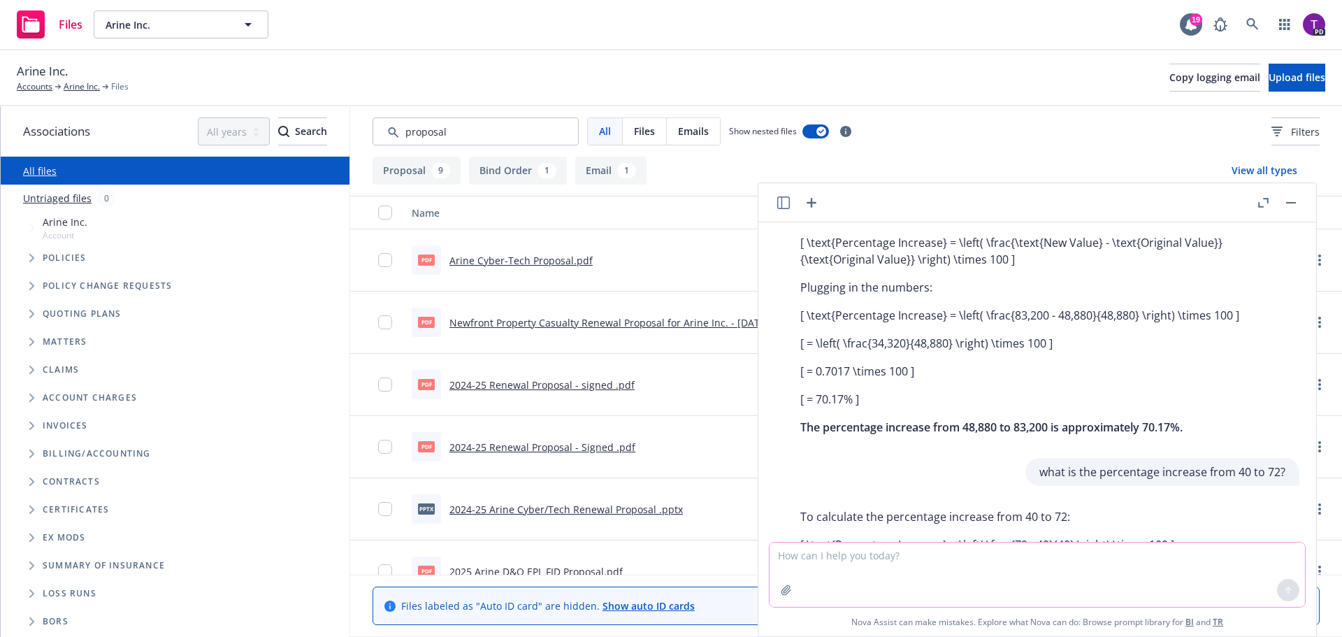
scroll to position [184, 0]
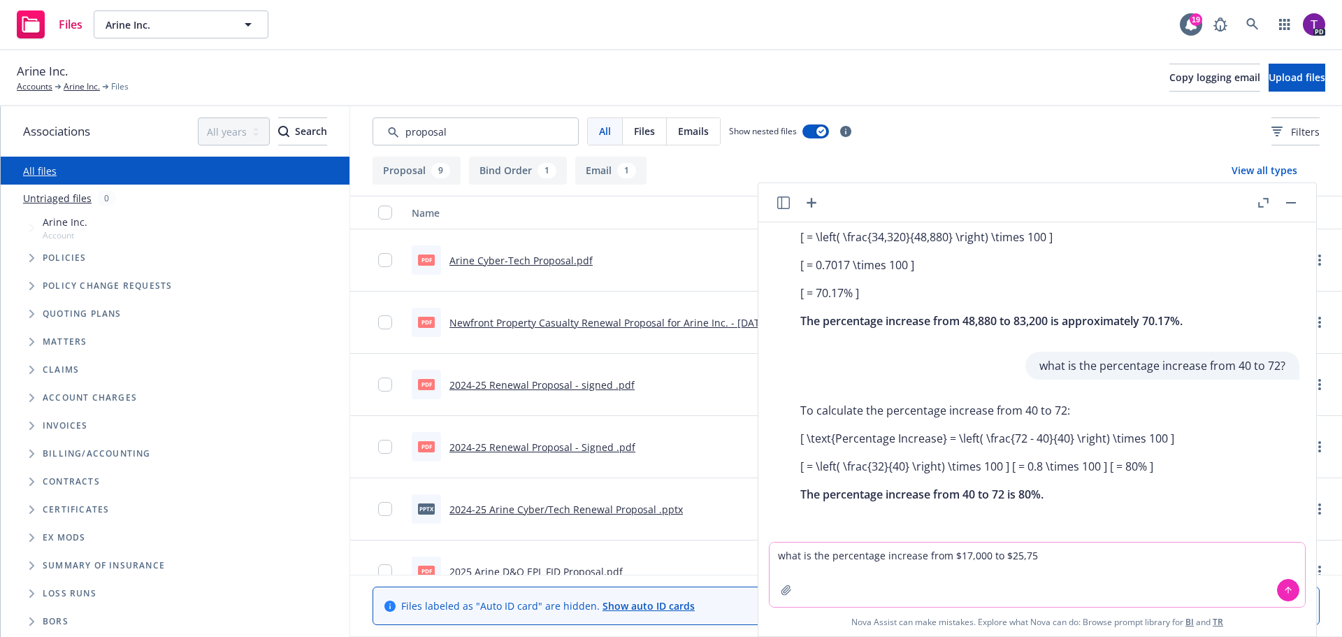
type textarea "what is the percentage increase from $17,000 to $25,755"
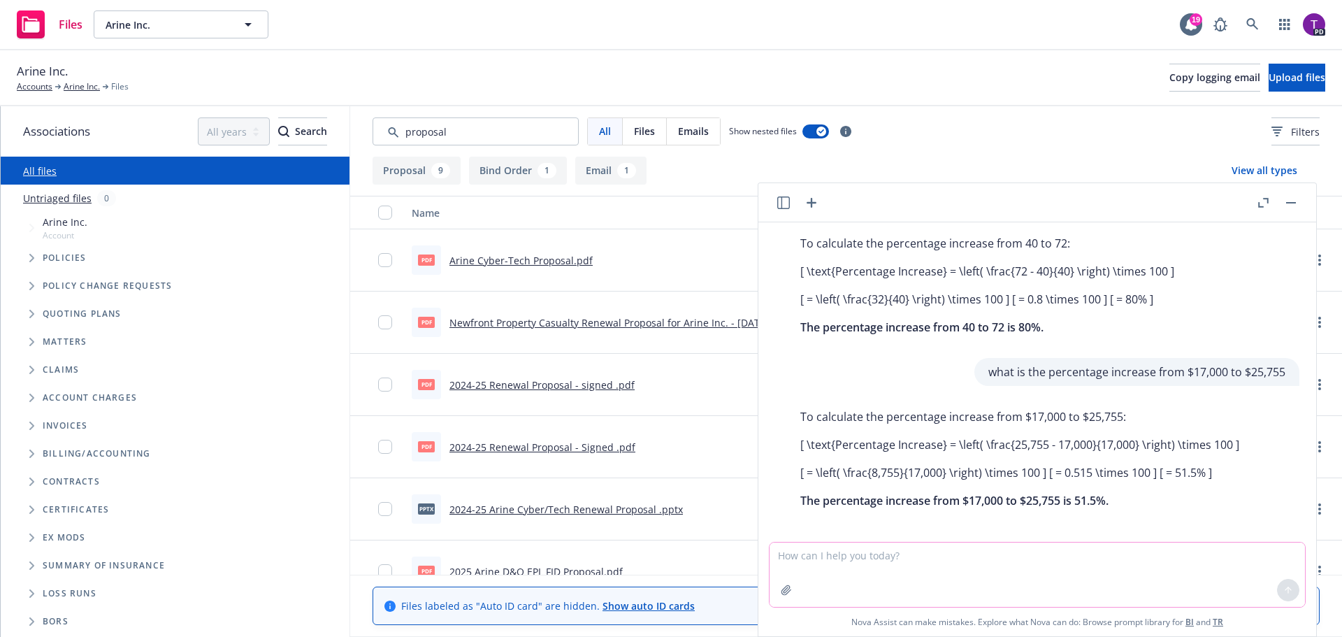
scroll to position [357, 0]
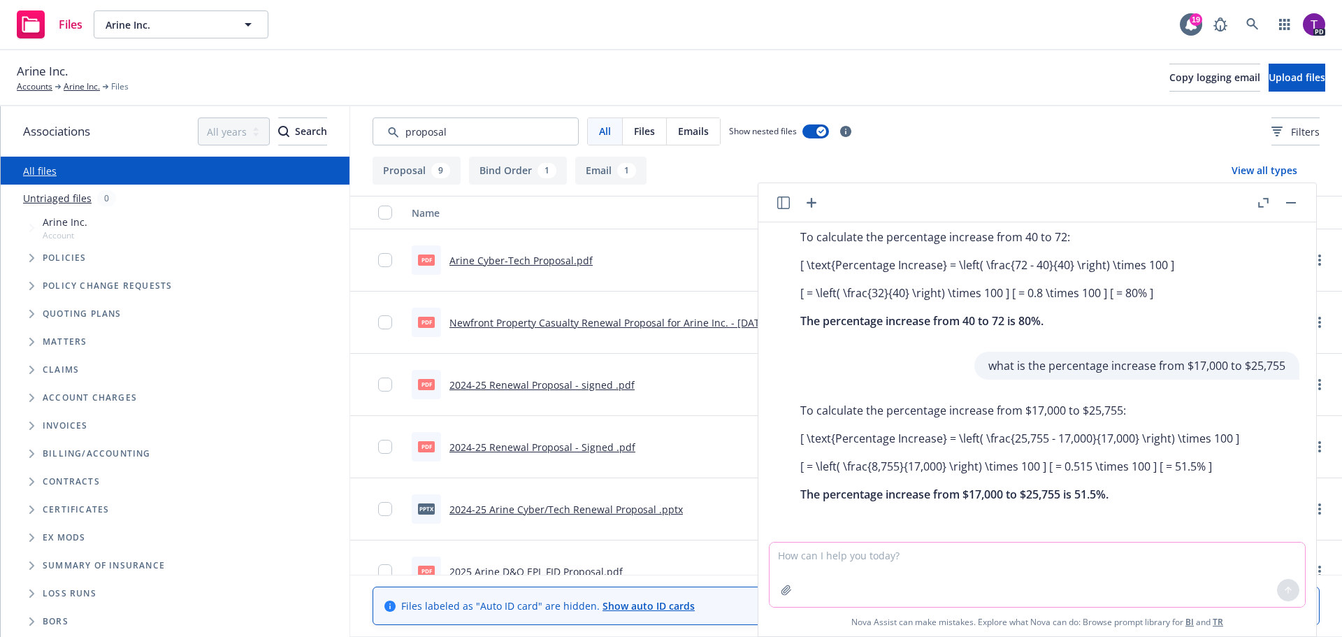
click at [1117, 561] on textarea at bounding box center [1037, 574] width 535 height 64
type textarea "what is the percentage increase from 25,755 to 47,731"
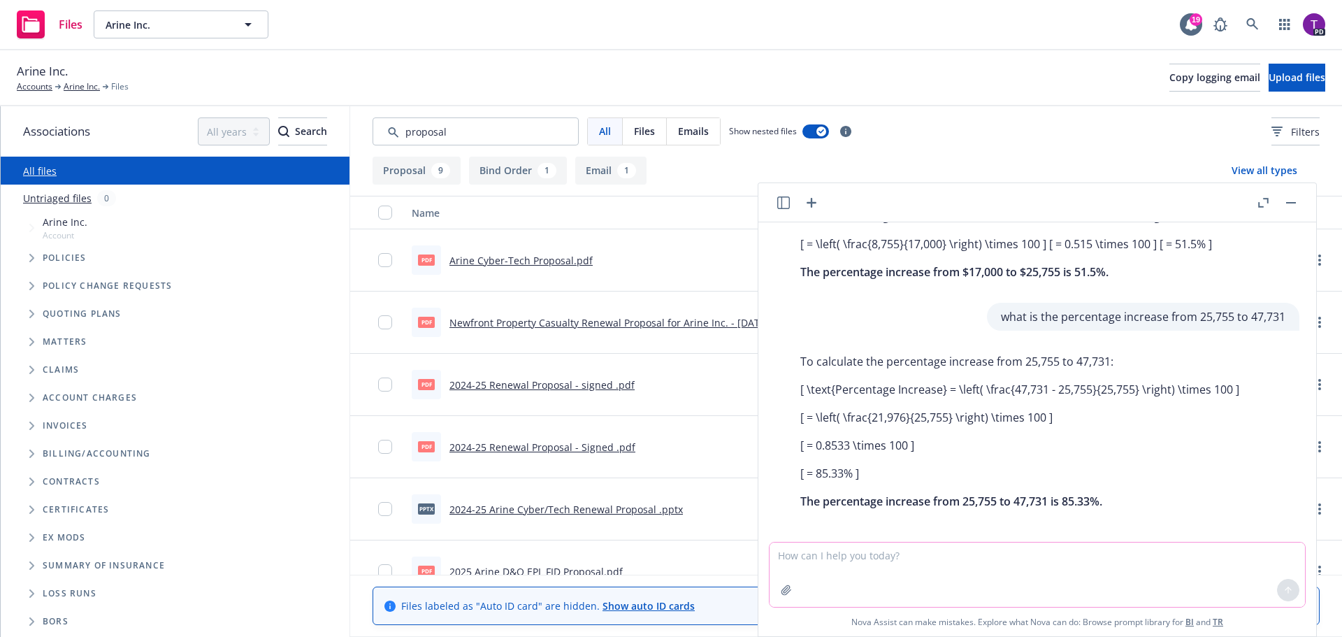
scroll to position [586, 0]
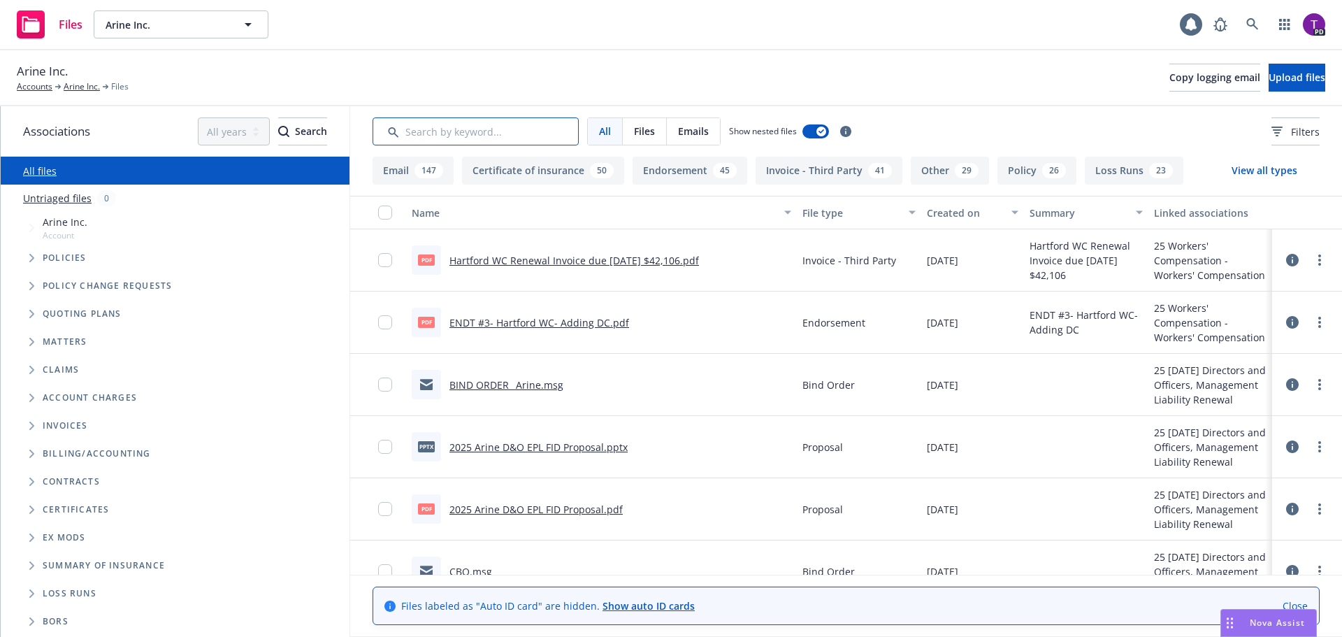
click at [510, 129] on input "Search by keyword..." at bounding box center [476, 131] width 206 height 28
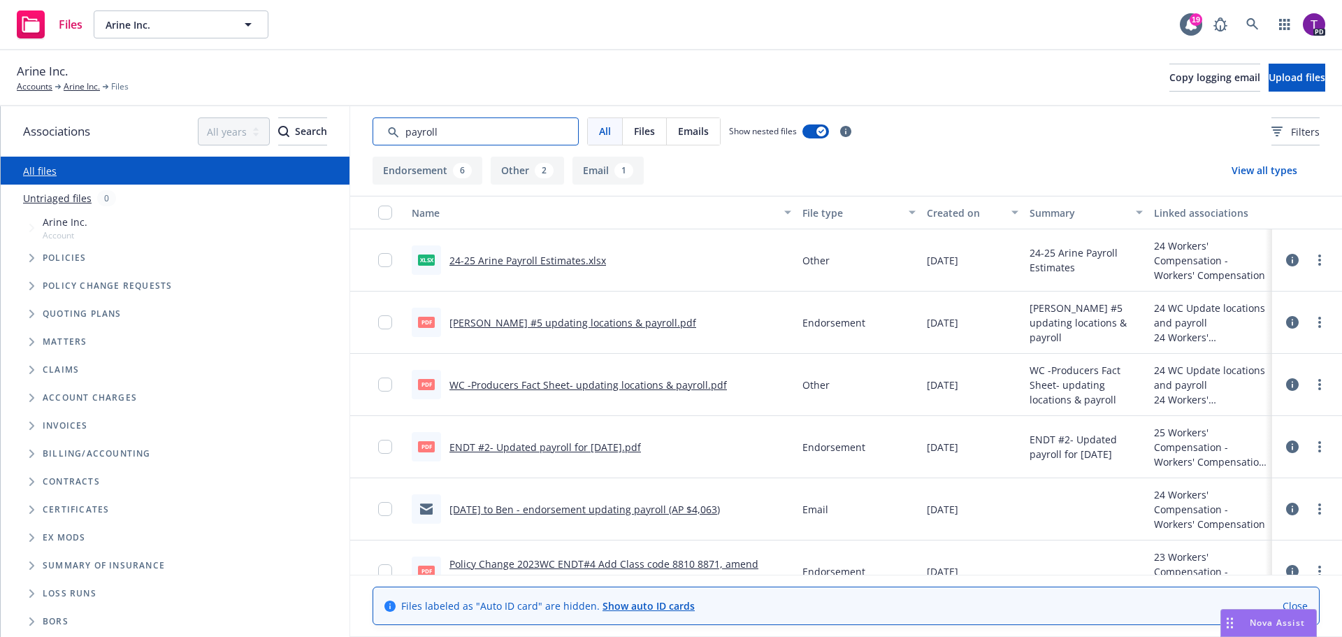
type input "payroll"
click at [551, 262] on link "24-25 Arine Payroll Estimates.xlsx" at bounding box center [527, 260] width 157 height 13
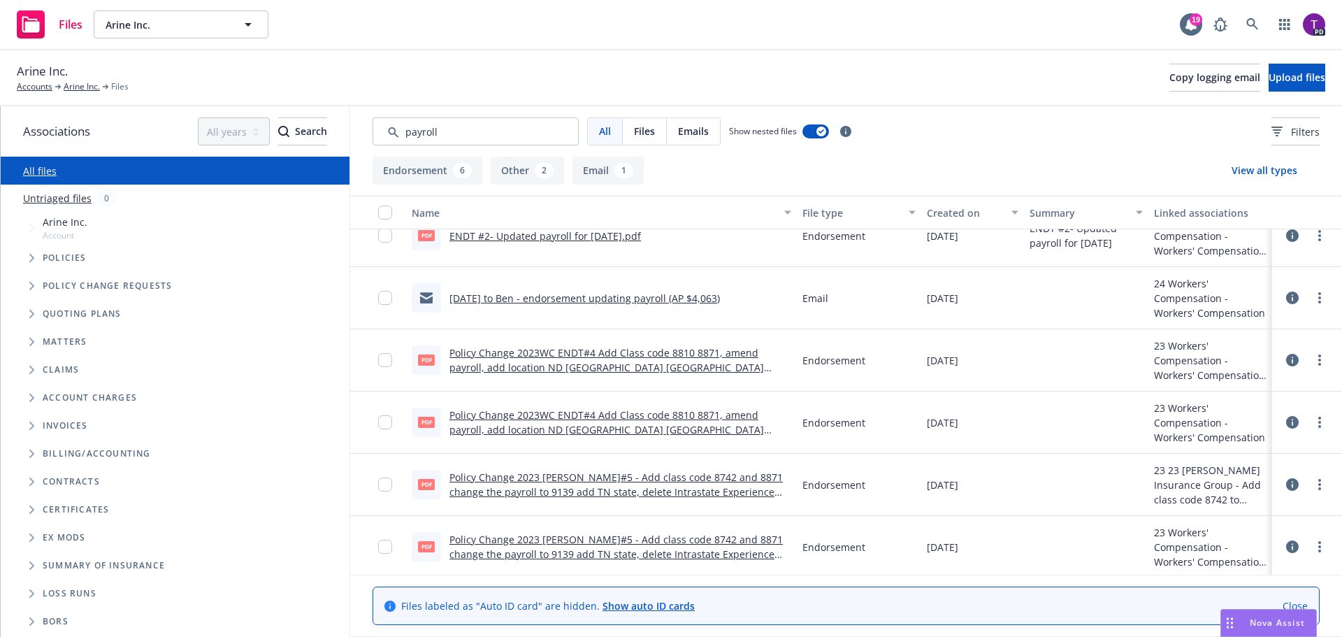
scroll to position [213, 0]
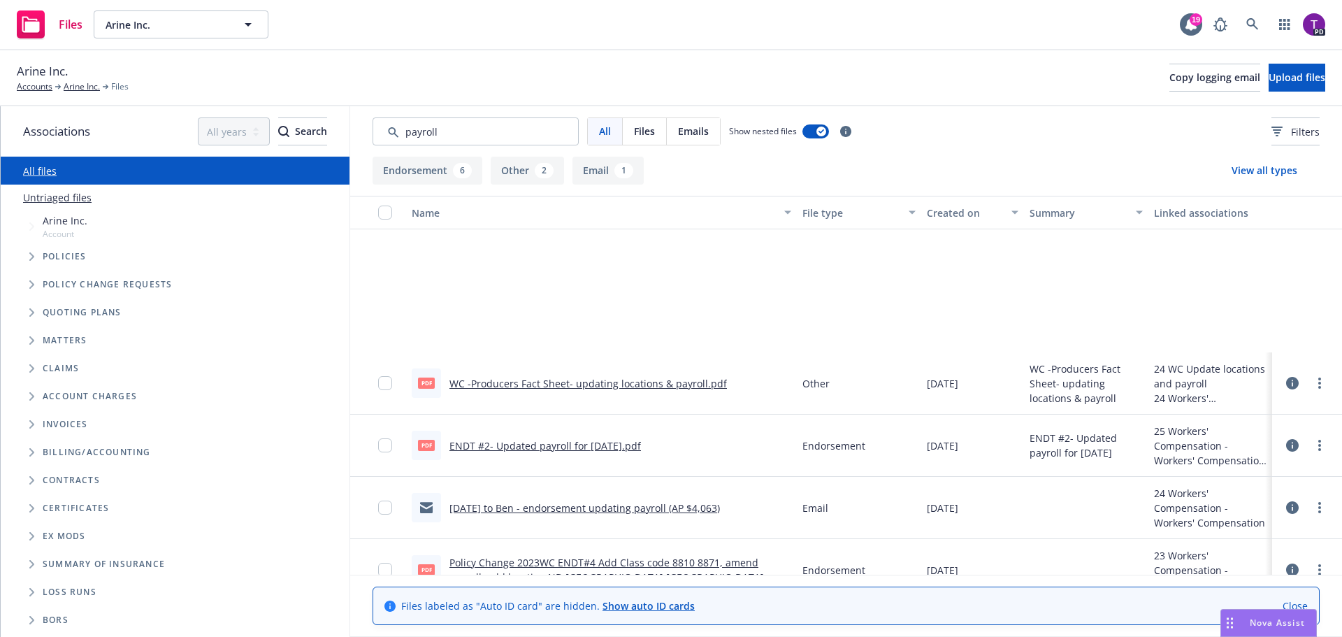
scroll to position [213, 0]
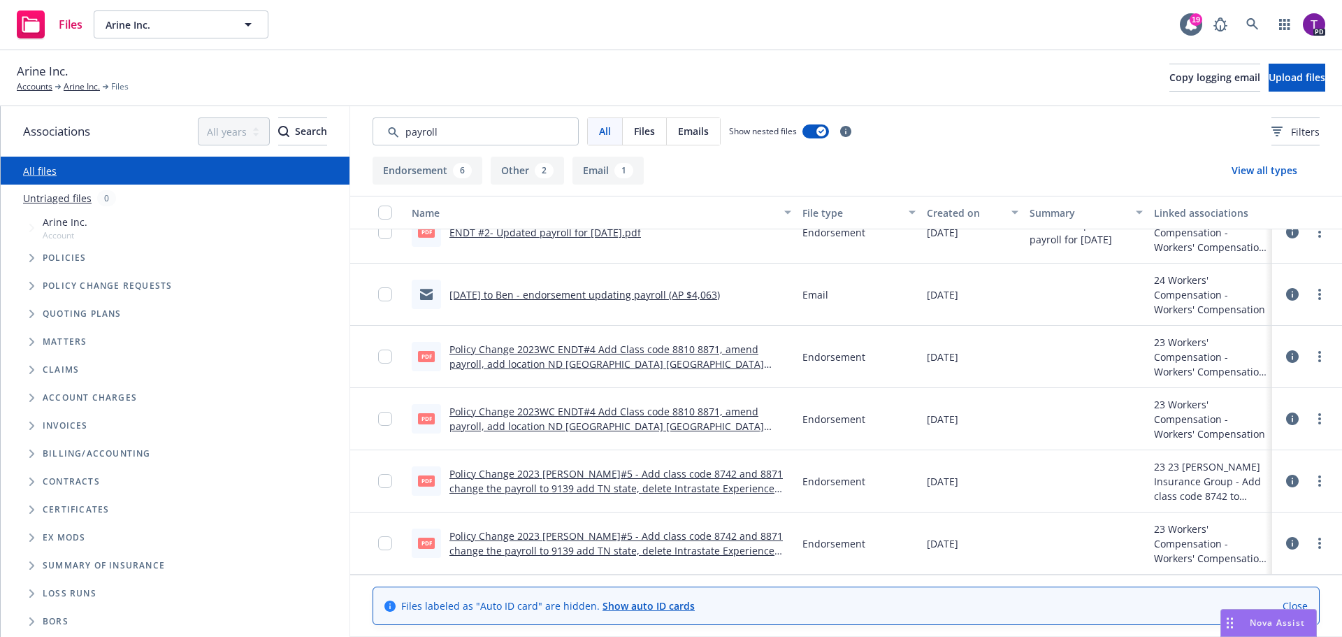
click at [1259, 635] on div "Nova Assist" at bounding box center [1268, 622] width 95 height 27
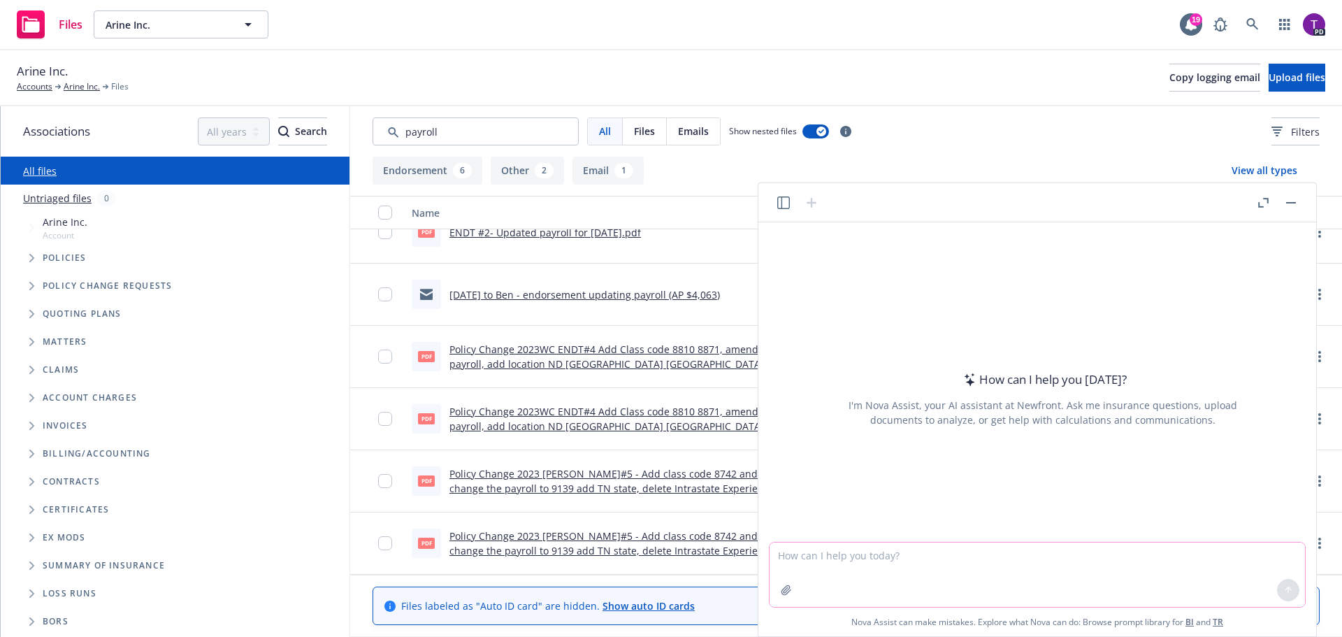
click at [976, 554] on textarea at bounding box center [1037, 574] width 535 height 64
type textarea "what is the percentage increase from 27,000 to 45,000?"
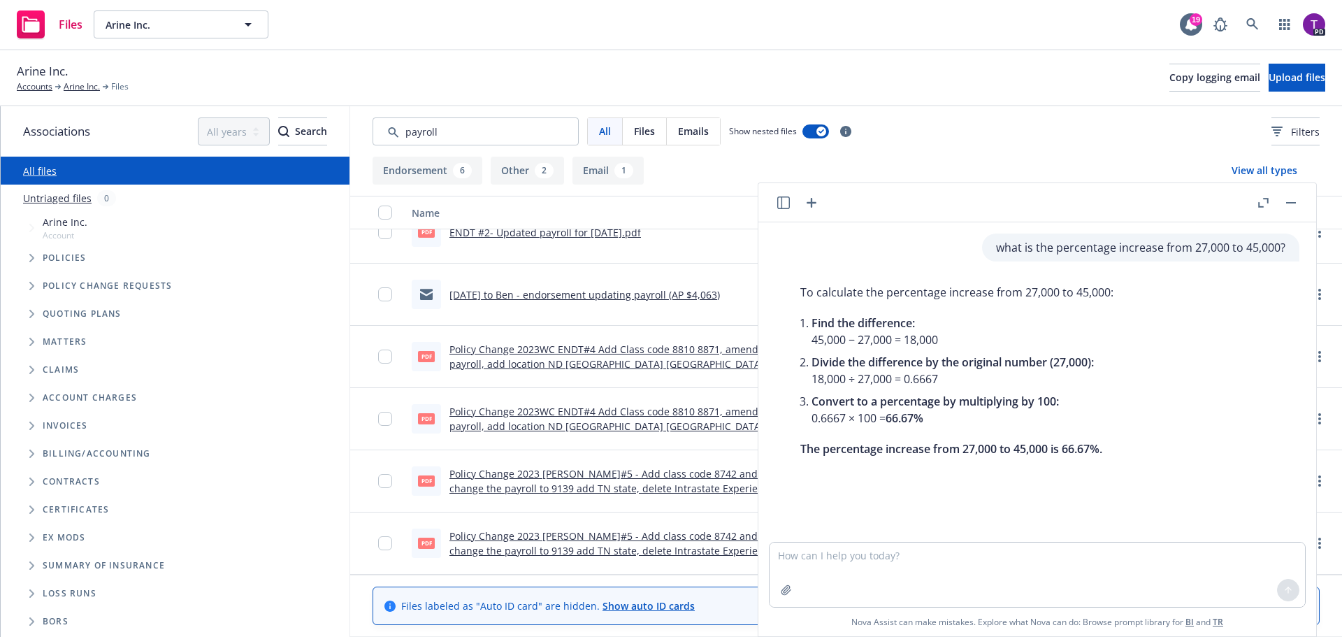
click at [1287, 204] on button "button" at bounding box center [1291, 202] width 17 height 17
